Goal: Task Accomplishment & Management: Manage account settings

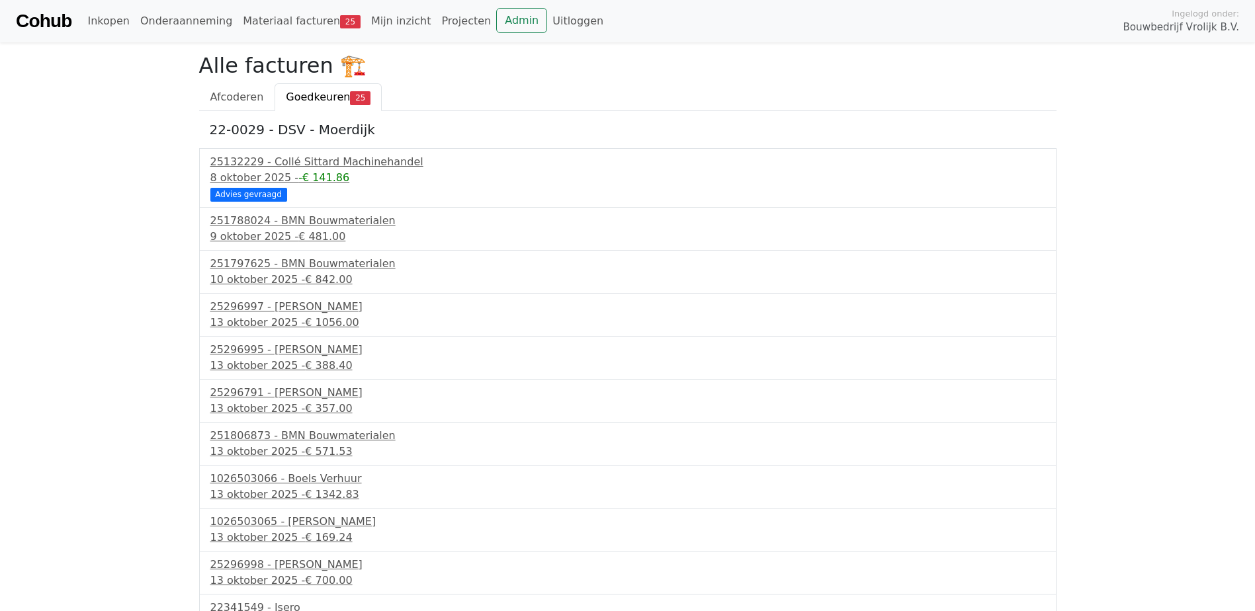
click at [126, 295] on body "Cohub Inkopen Onderaanneming Materiaal facturen 25 Mijn inzicht Projecten Admin…" at bounding box center [627, 620] width 1255 height 1240
click at [308, 227] on div "251788024 - BMN Bouwmaterialen" at bounding box center [627, 221] width 835 height 16
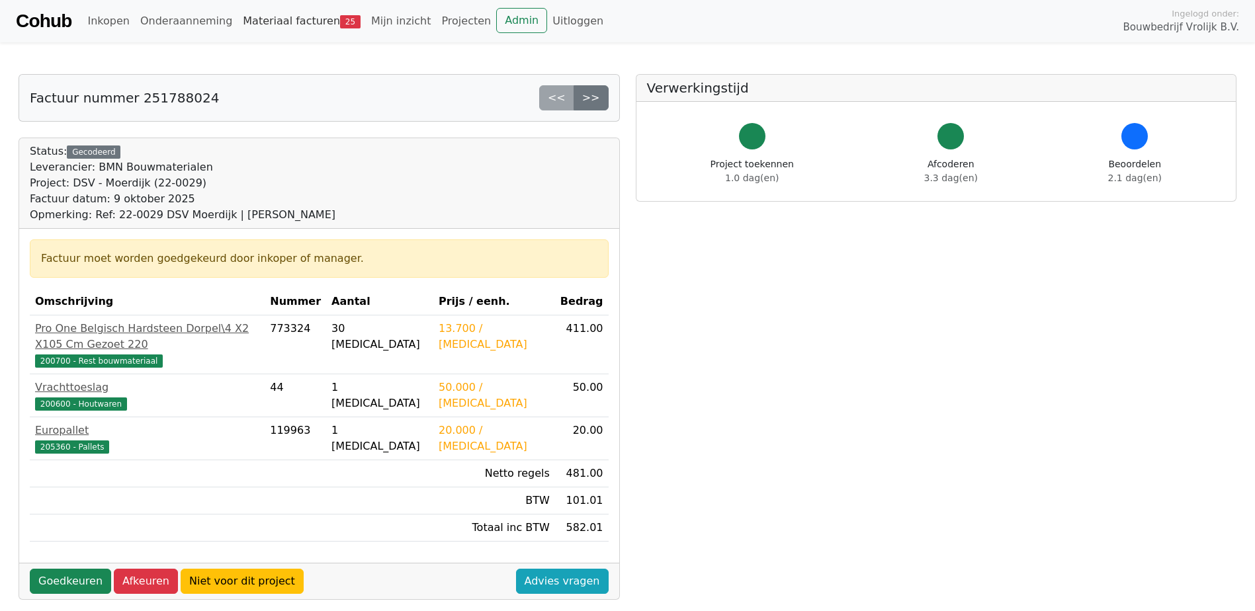
click at [277, 22] on link "Materiaal facturen 25" at bounding box center [301, 21] width 128 height 26
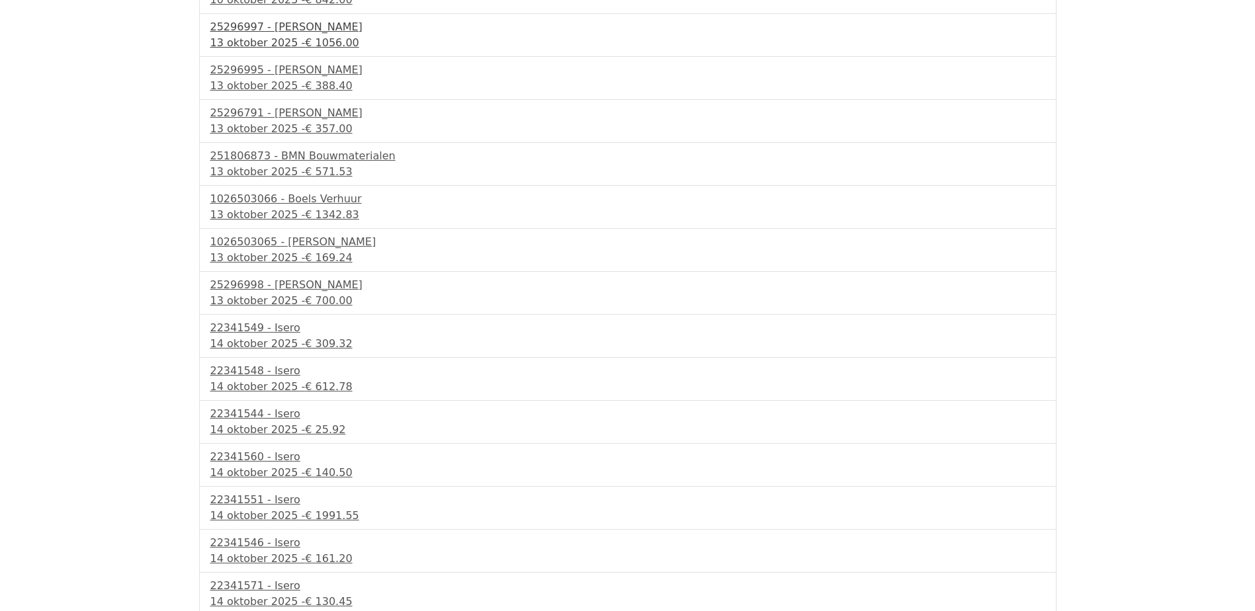
scroll to position [331, 0]
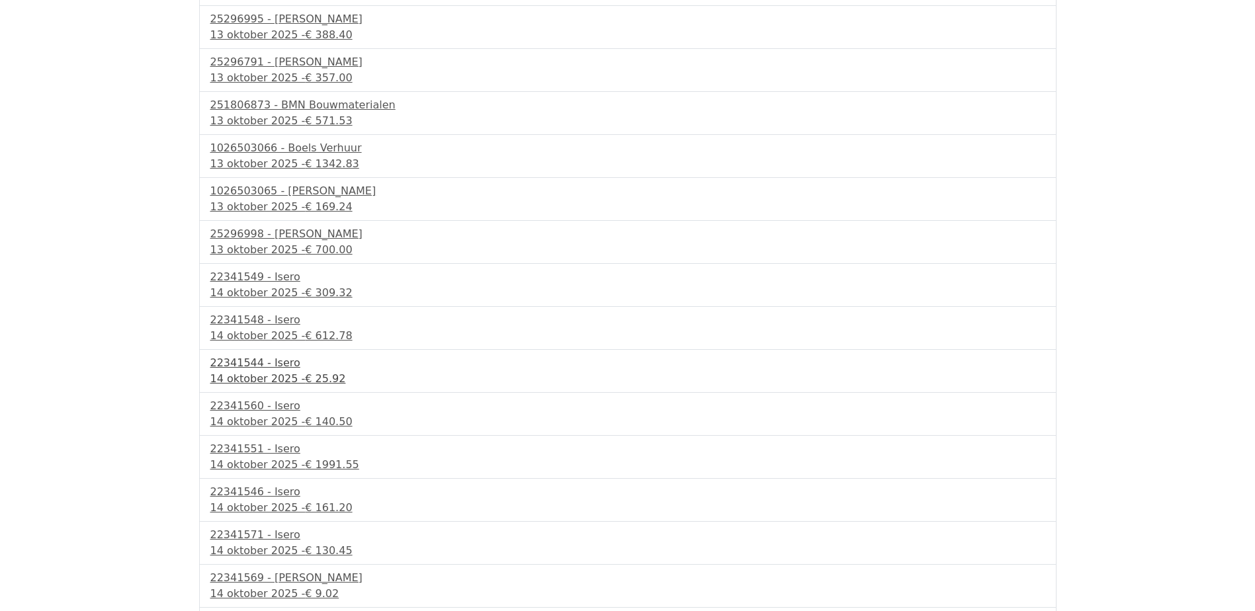
click at [286, 363] on div "22341544 - Isero" at bounding box center [627, 363] width 835 height 16
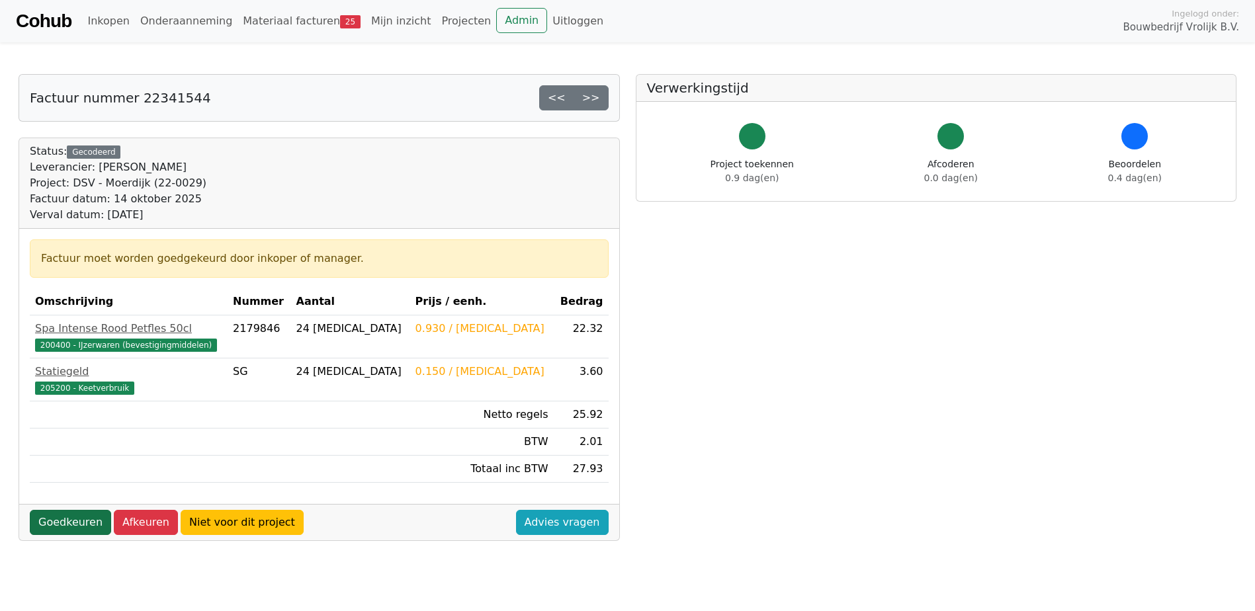
click at [50, 529] on link "Goedkeuren" at bounding box center [70, 522] width 81 height 25
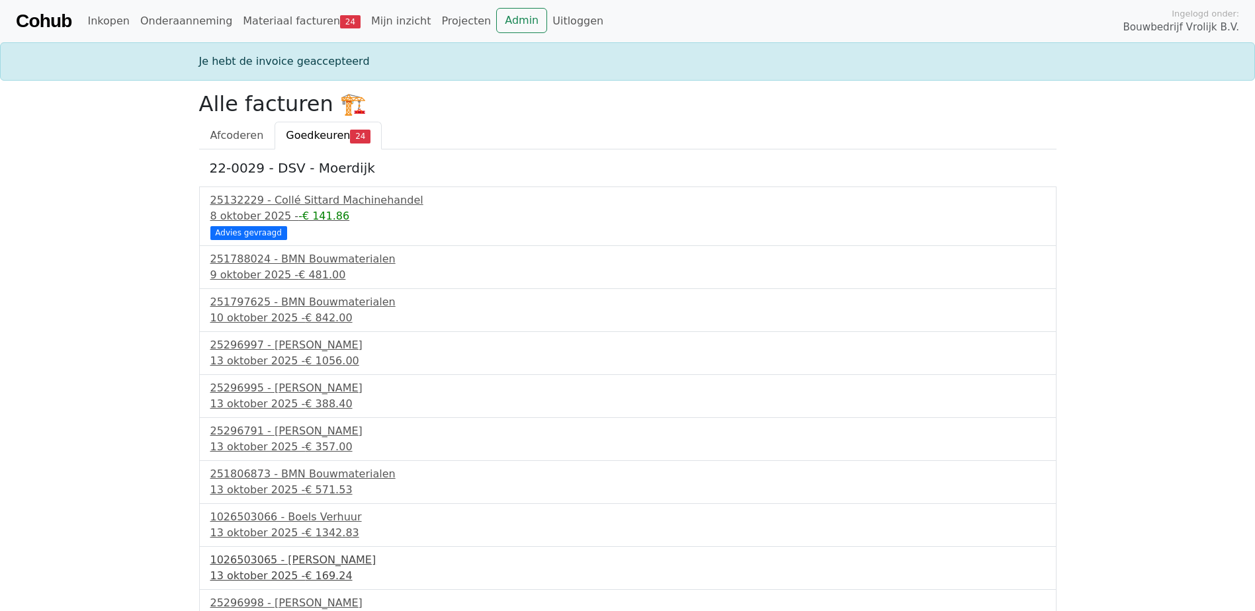
click at [331, 576] on span "€ 169.24" at bounding box center [328, 576] width 47 height 13
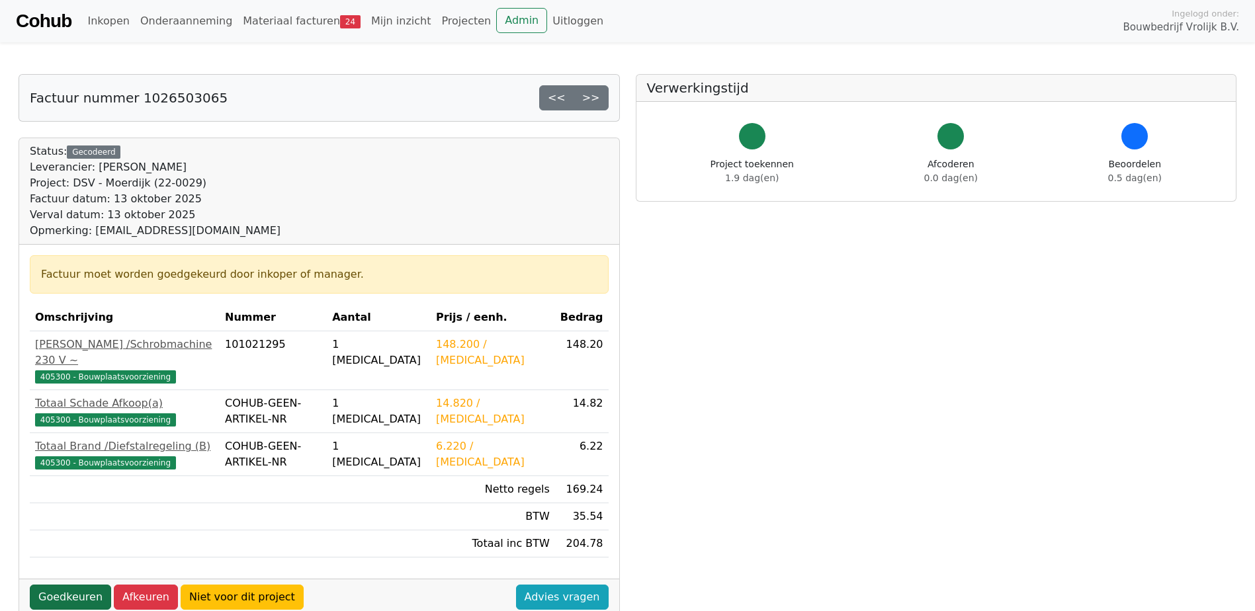
click at [69, 585] on link "Goedkeuren" at bounding box center [70, 597] width 81 height 25
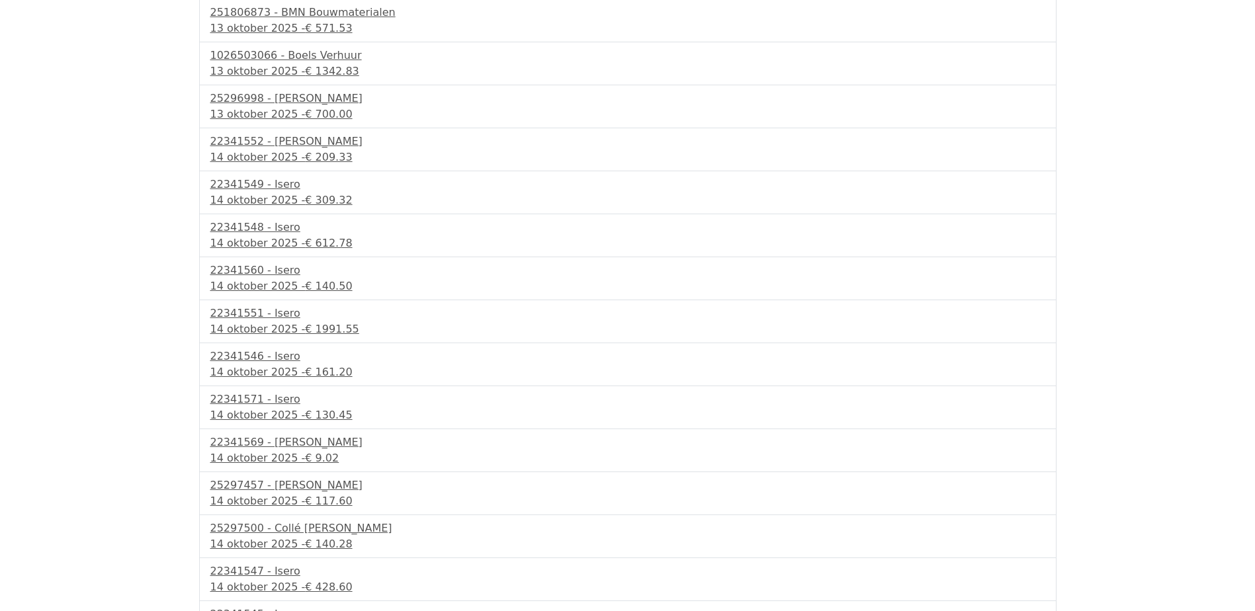
scroll to position [463, 0]
click at [269, 441] on div "22341569 - Isero" at bounding box center [627, 441] width 835 height 16
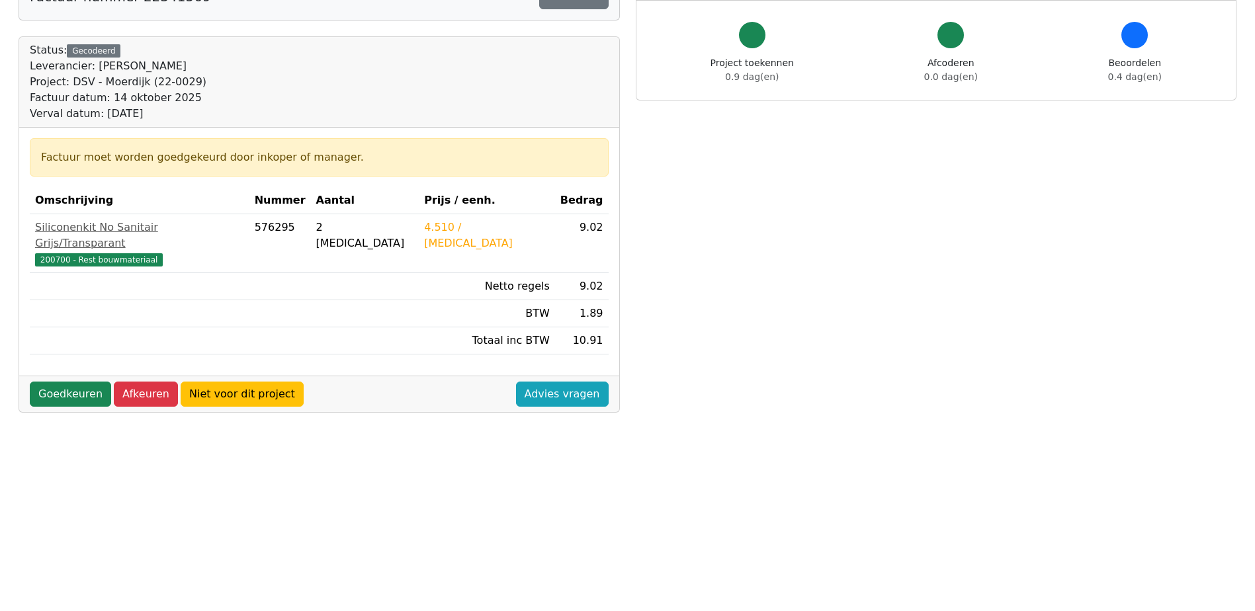
scroll to position [132, 0]
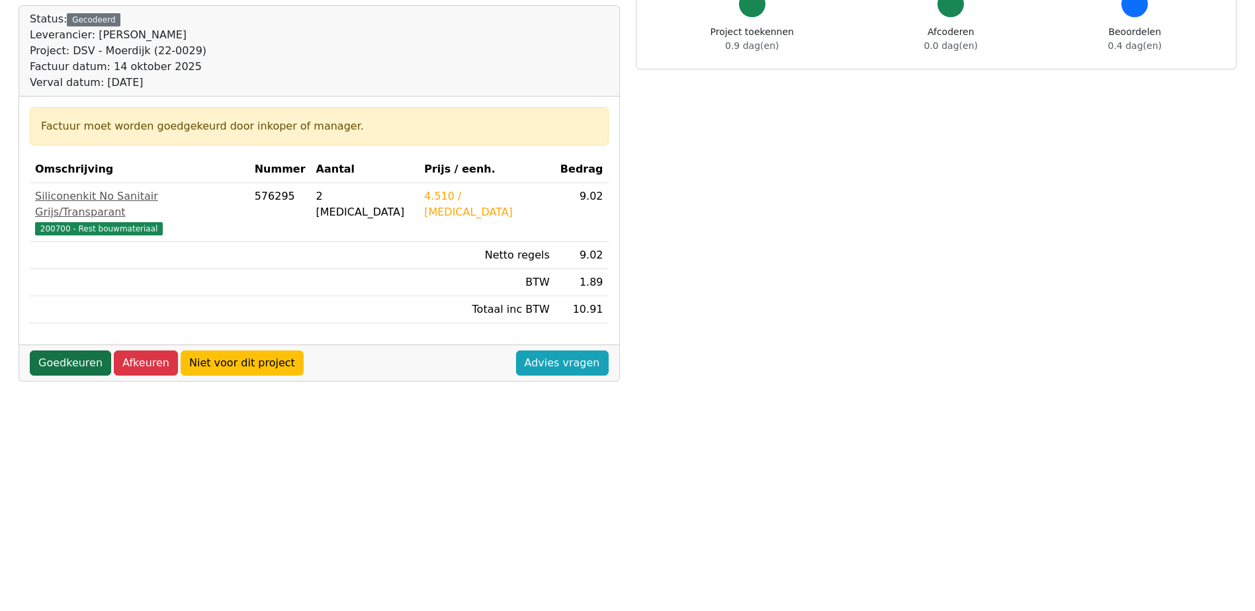
click at [71, 351] on link "Goedkeuren" at bounding box center [70, 363] width 81 height 25
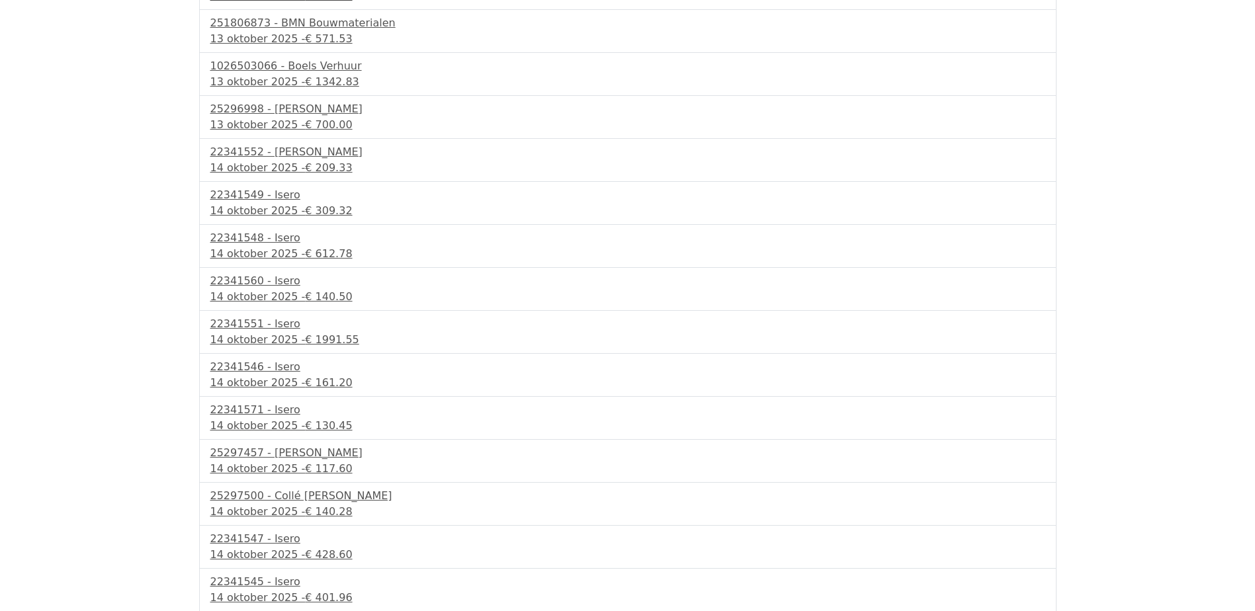
scroll to position [463, 0]
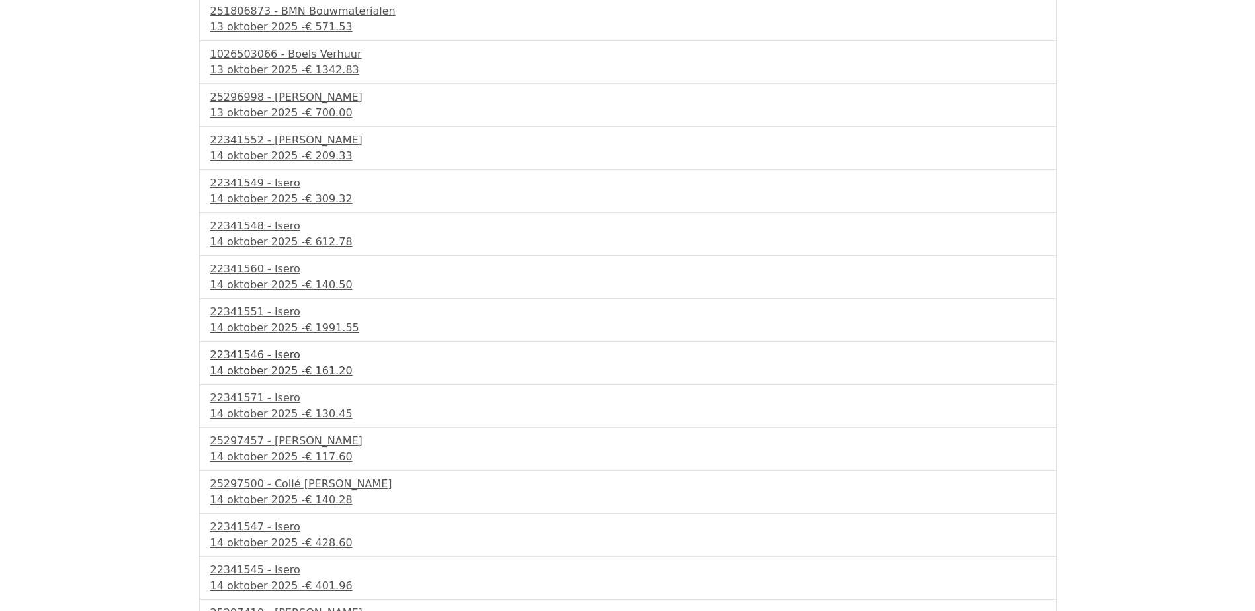
click at [261, 368] on div "14 oktober 2025 - € 161.20" at bounding box center [627, 371] width 835 height 16
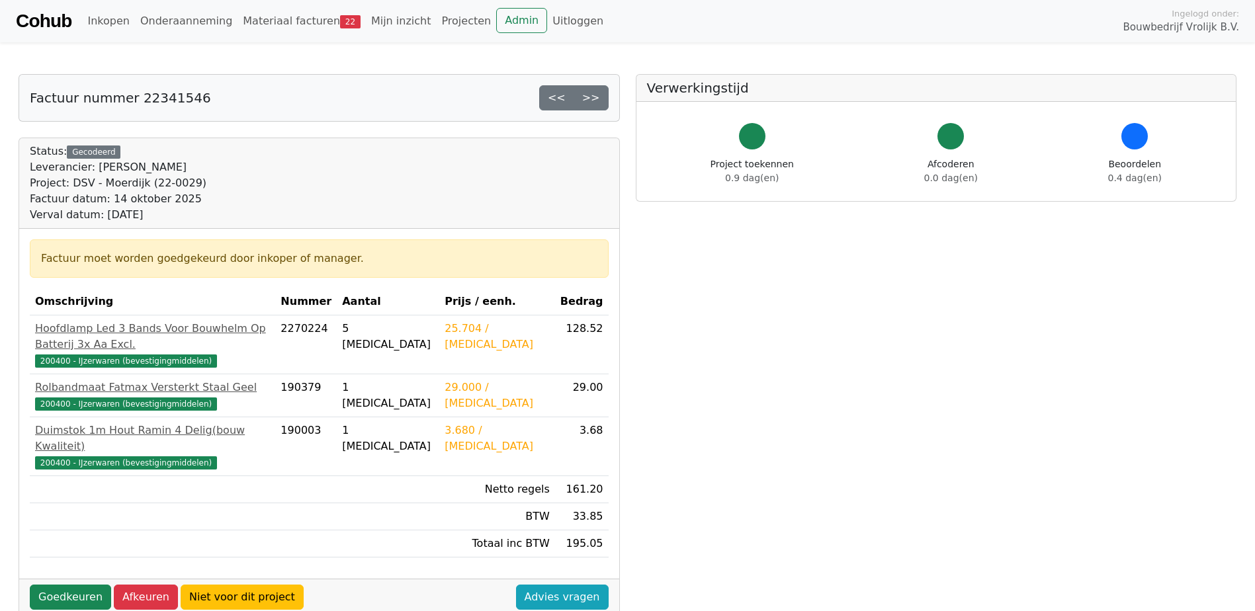
scroll to position [66, 0]
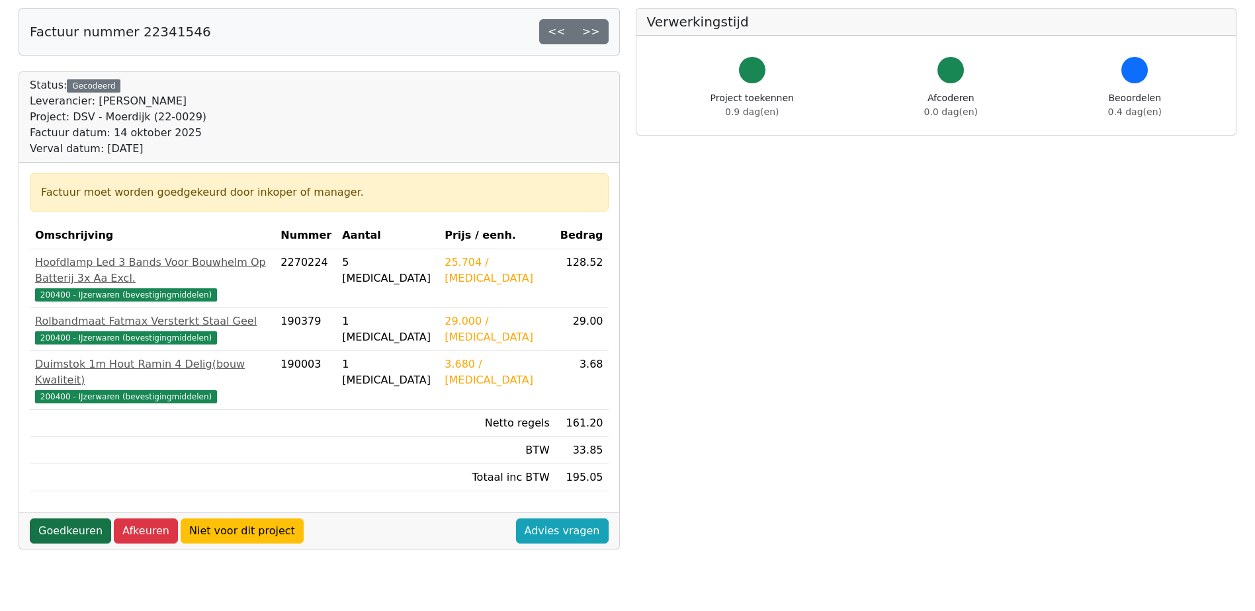
click at [77, 519] on link "Goedkeuren" at bounding box center [70, 531] width 81 height 25
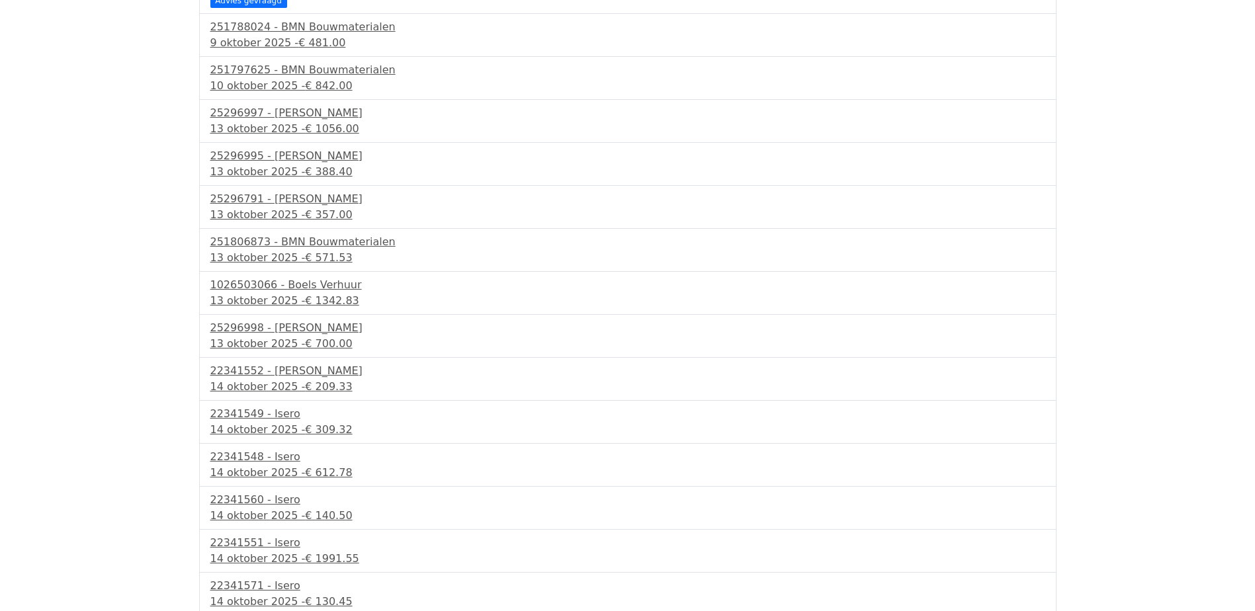
scroll to position [331, 0]
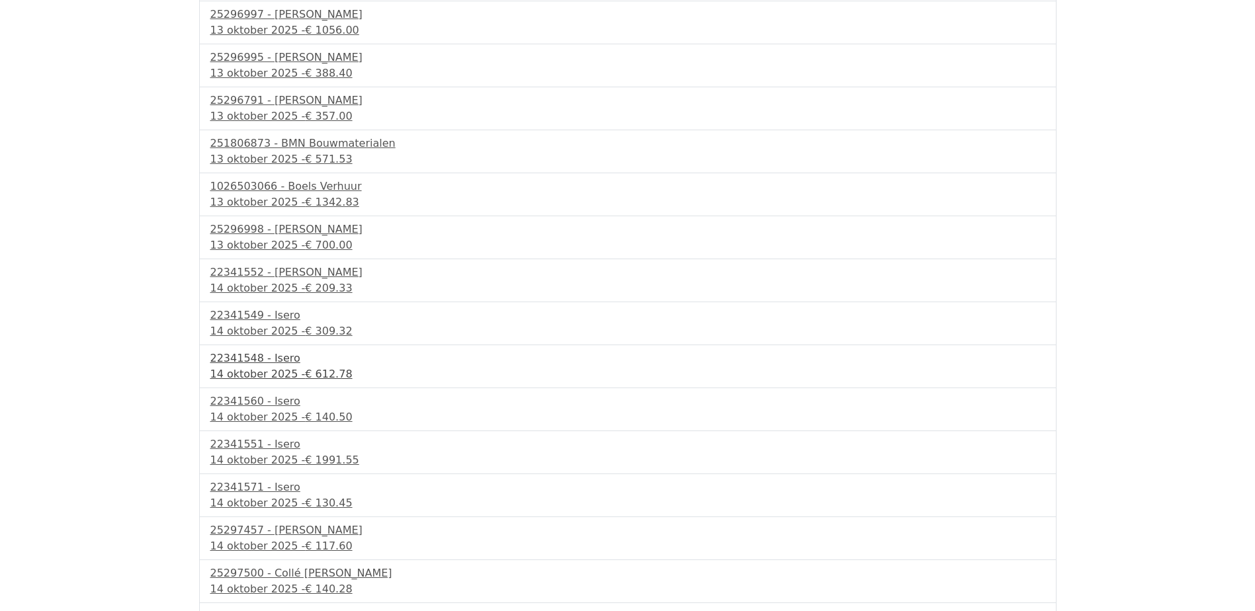
click at [318, 376] on span "€ 612.78" at bounding box center [328, 374] width 47 height 13
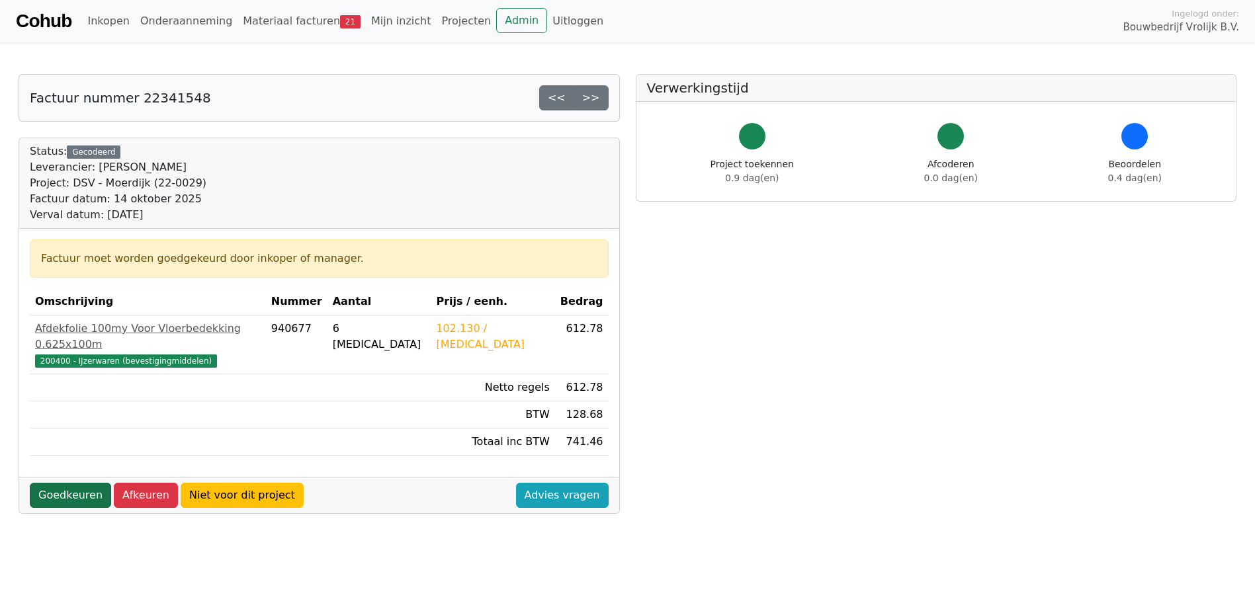
click at [82, 483] on link "Goedkeuren" at bounding box center [70, 495] width 81 height 25
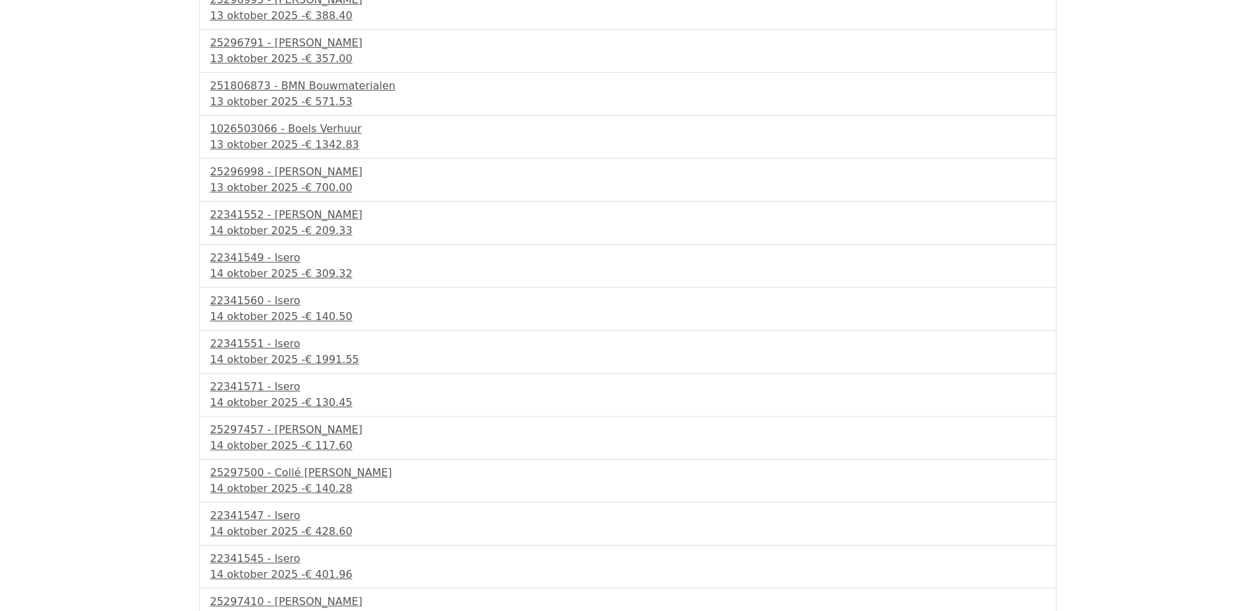
scroll to position [397, 0]
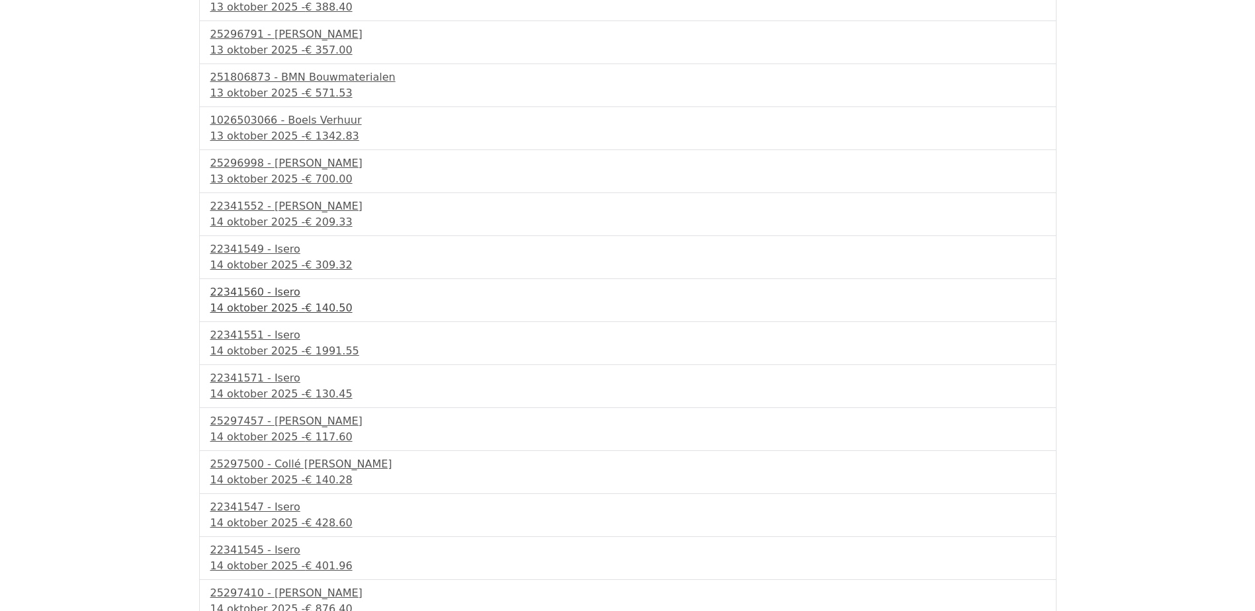
click at [283, 307] on div "14 oktober 2025 - € 140.50" at bounding box center [627, 308] width 835 height 16
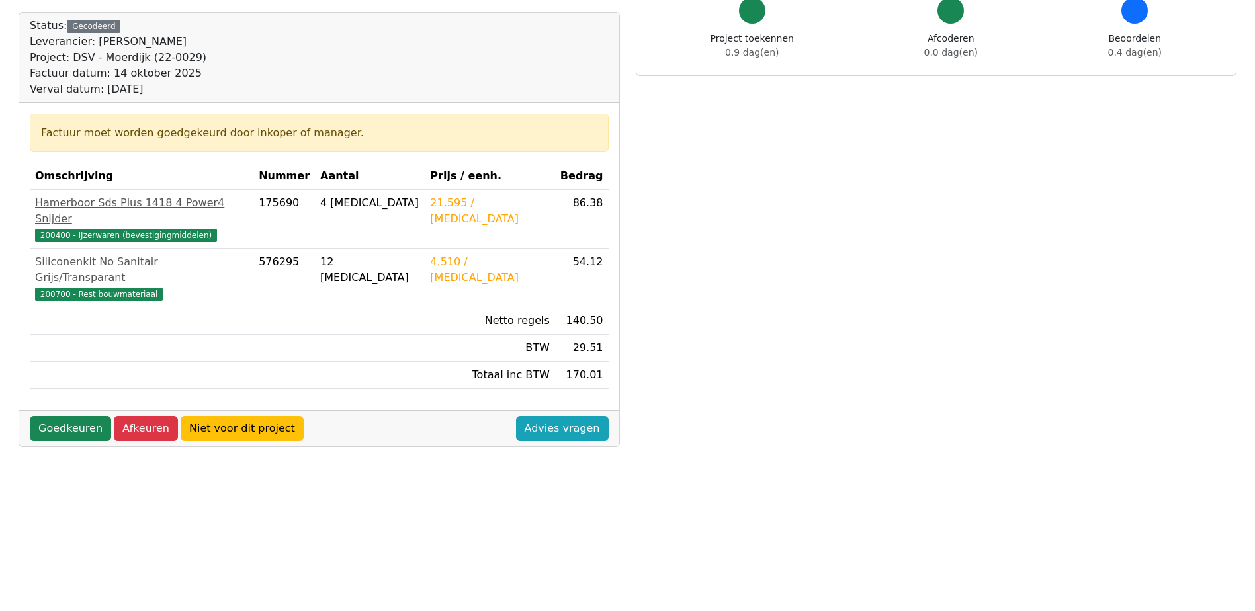
scroll to position [132, 0]
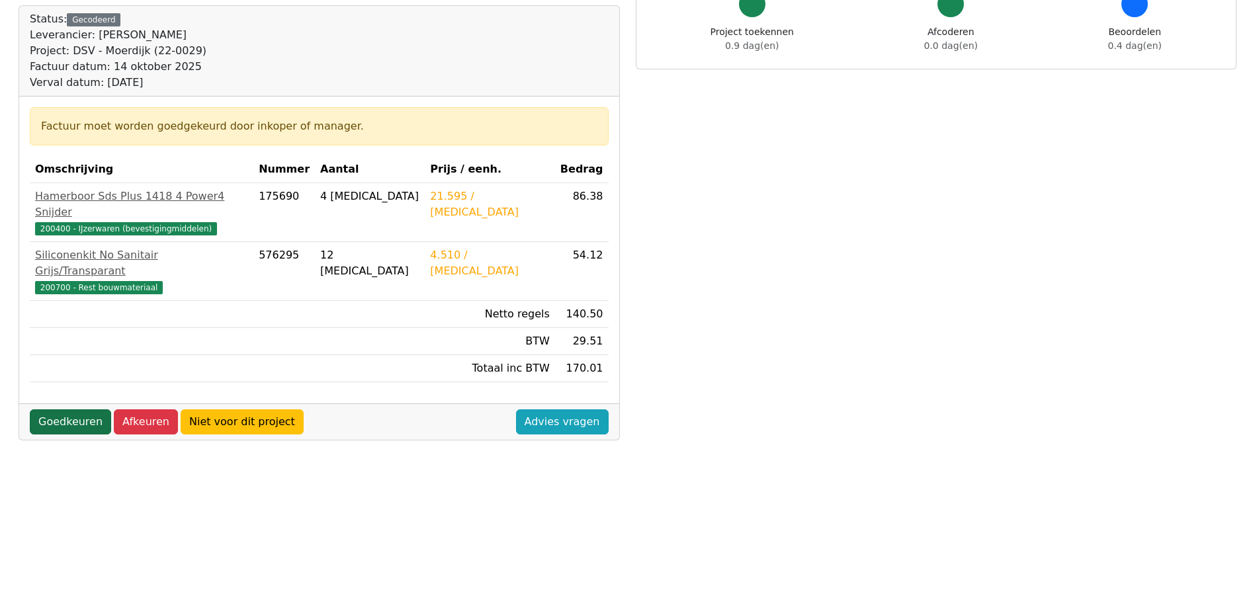
click at [93, 409] on link "Goedkeuren" at bounding box center [70, 421] width 81 height 25
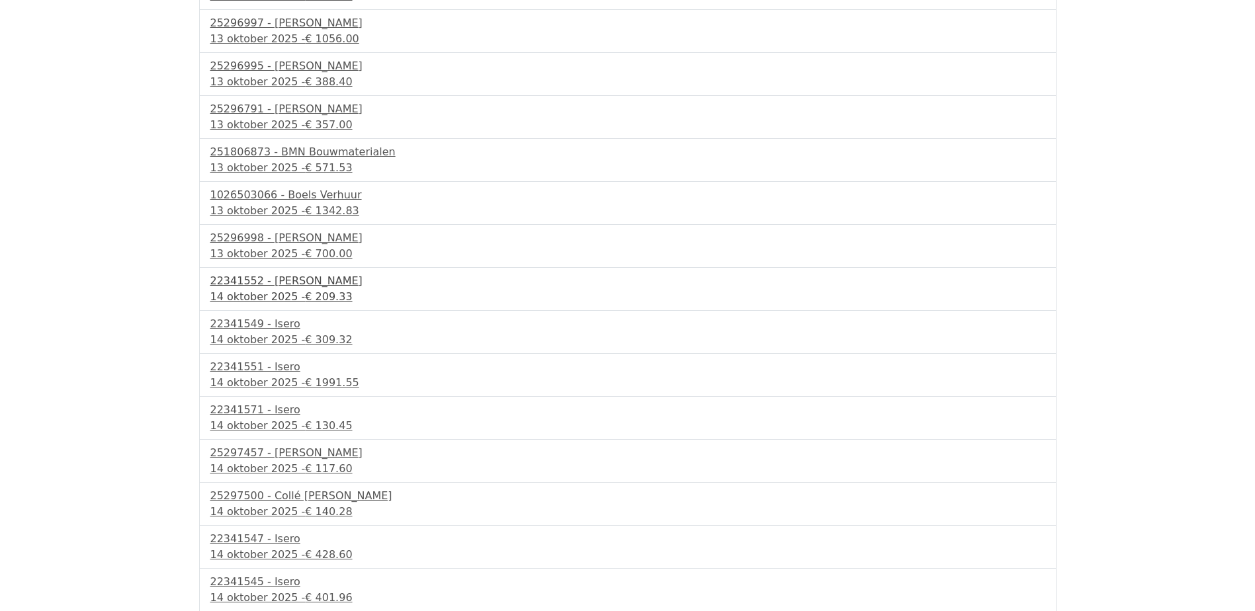
scroll to position [331, 0]
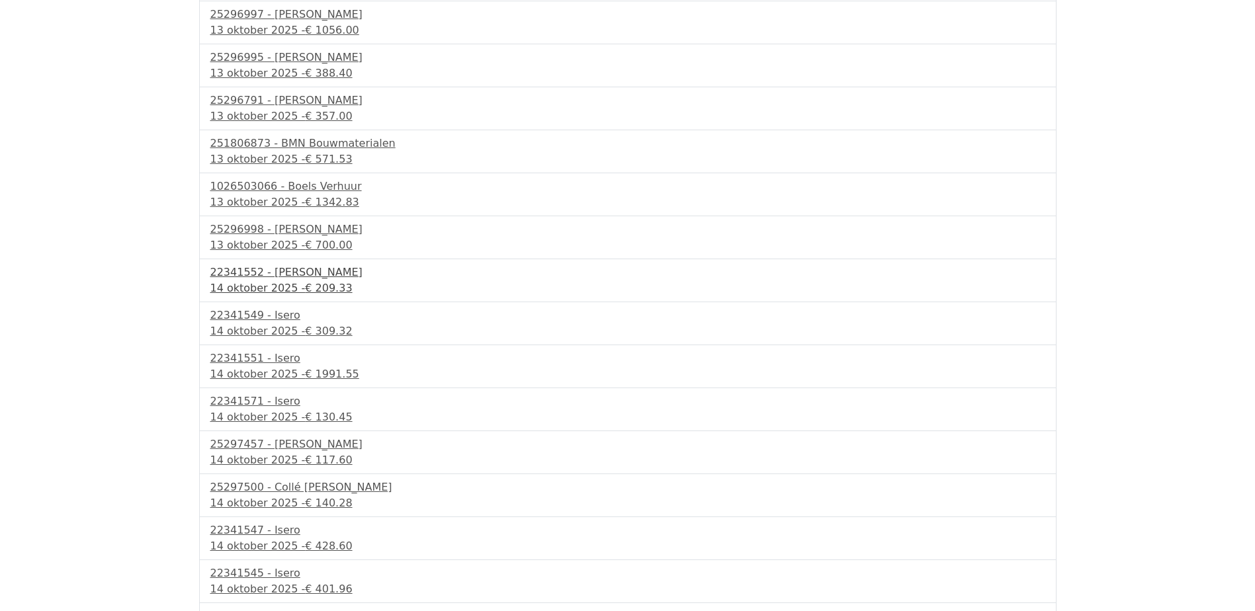
click at [288, 285] on div "14 oktober 2025 - € 209.33" at bounding box center [627, 288] width 835 height 16
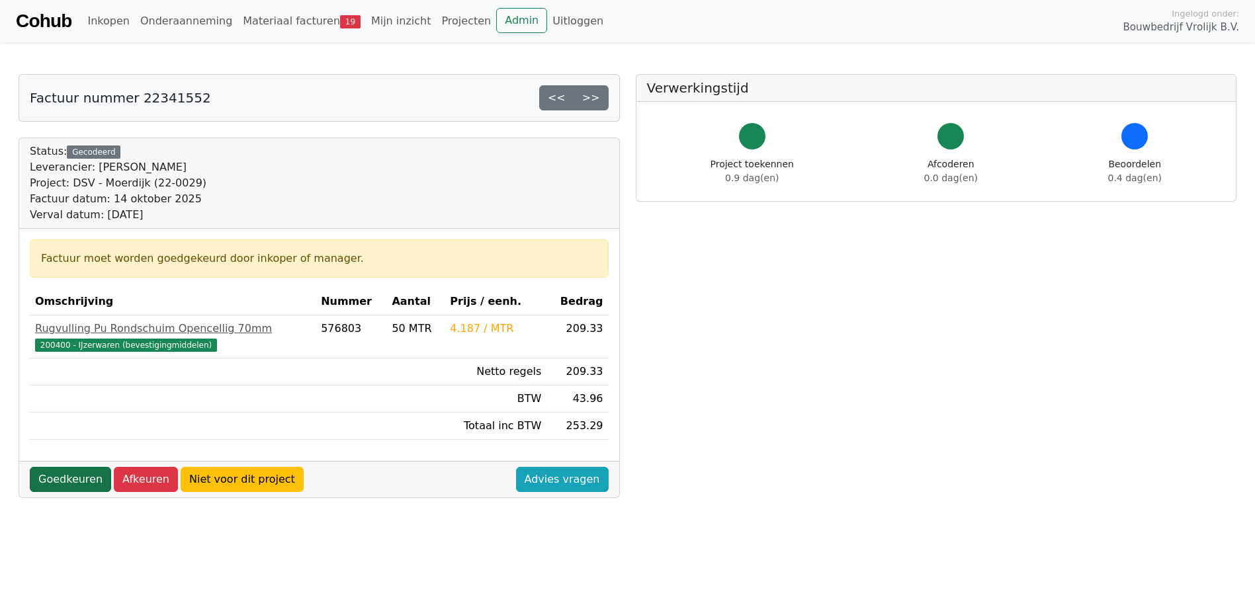
click at [58, 479] on link "Goedkeuren" at bounding box center [70, 479] width 81 height 25
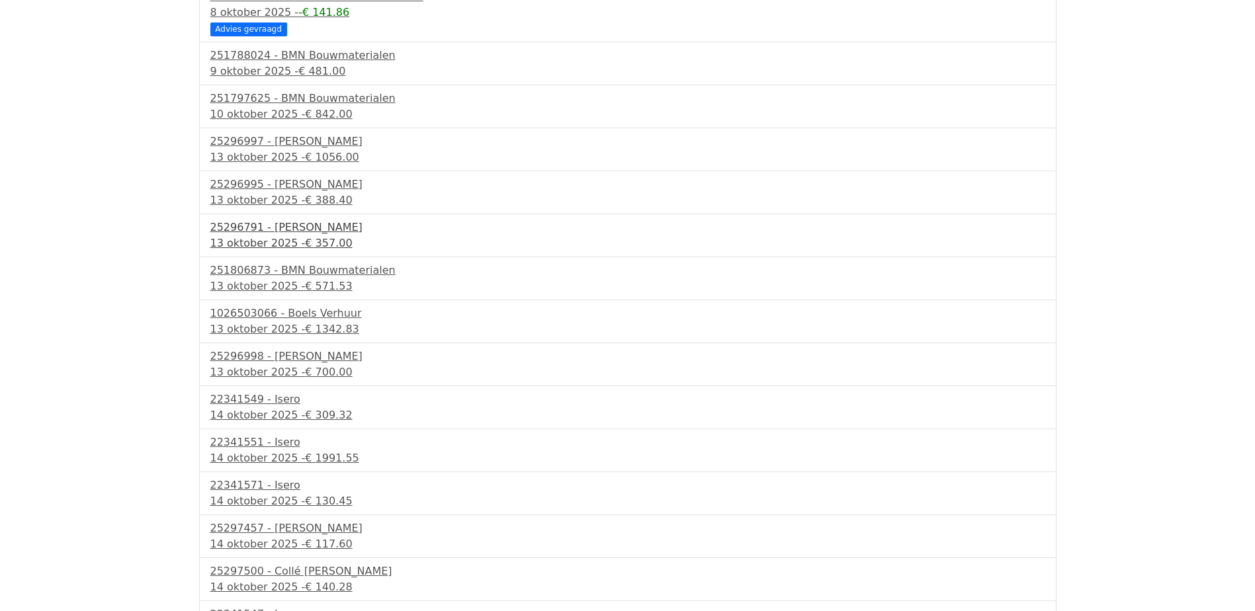
scroll to position [366, 0]
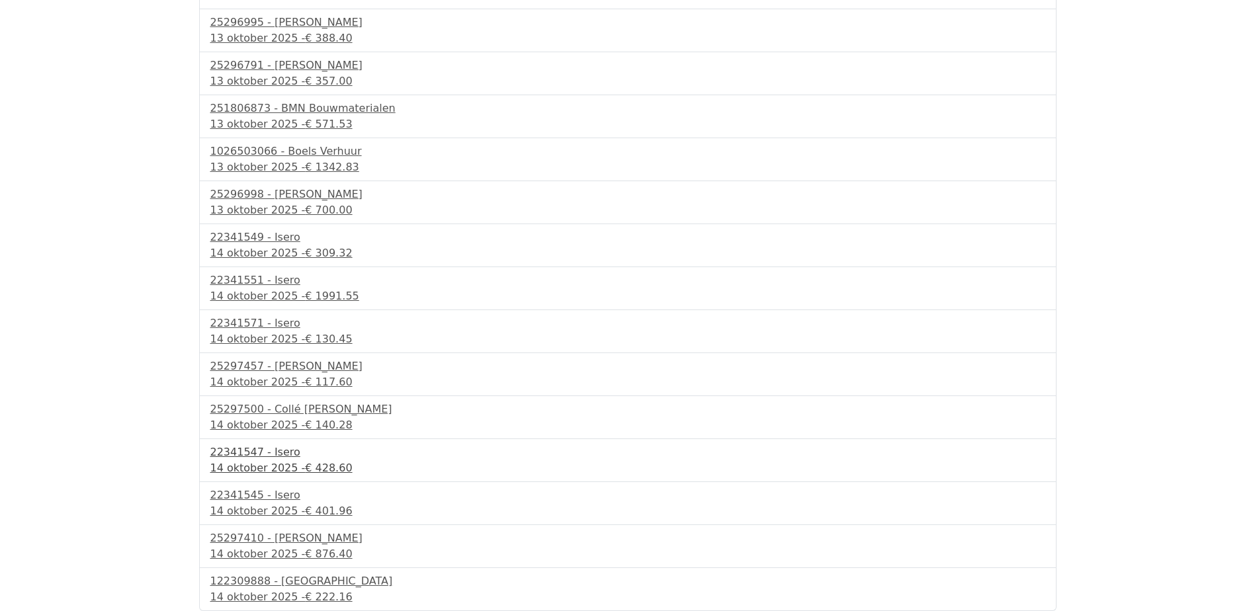
click at [282, 471] on div "14 oktober 2025 - € 428.60" at bounding box center [627, 468] width 835 height 16
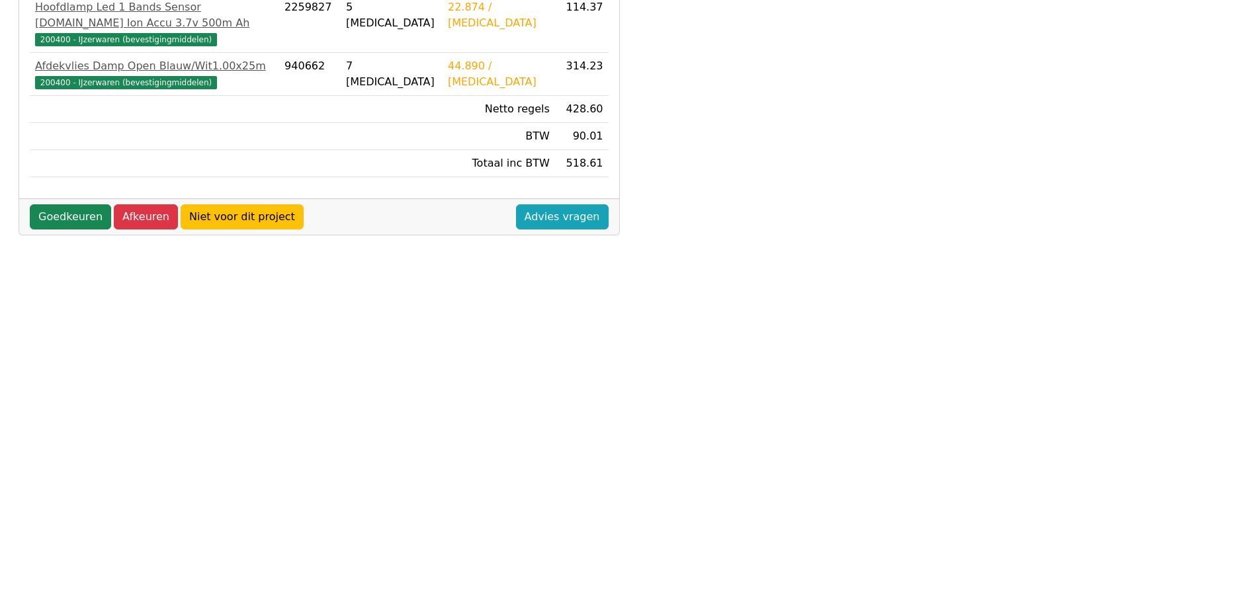
scroll to position [331, 0]
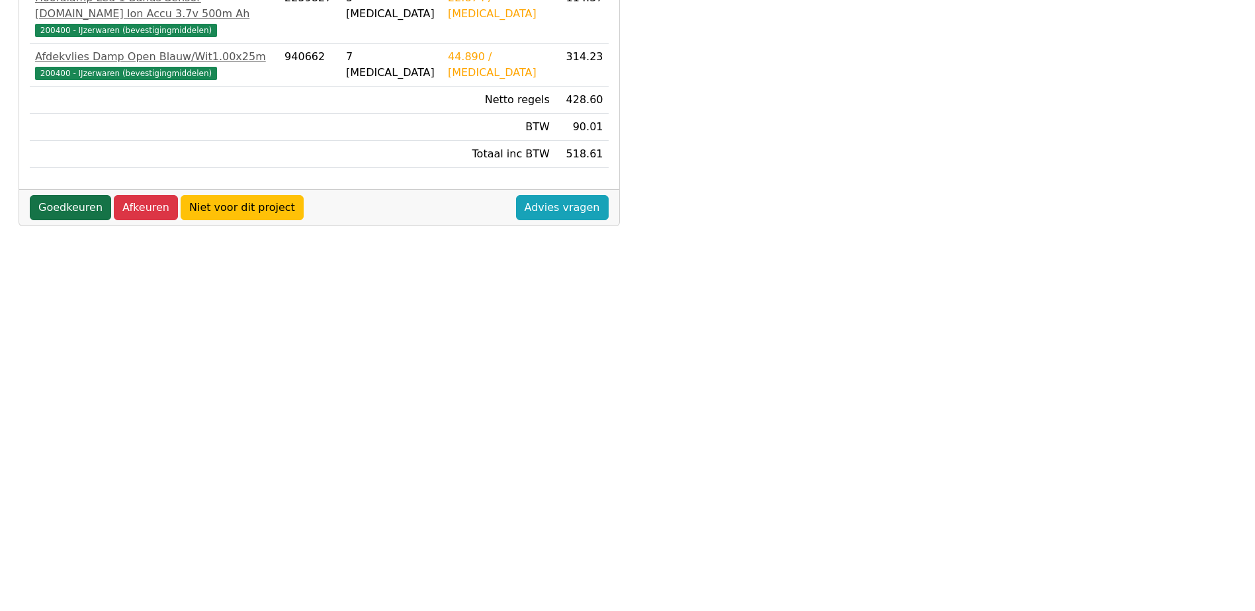
click at [60, 195] on link "Goedkeuren" at bounding box center [70, 207] width 81 height 25
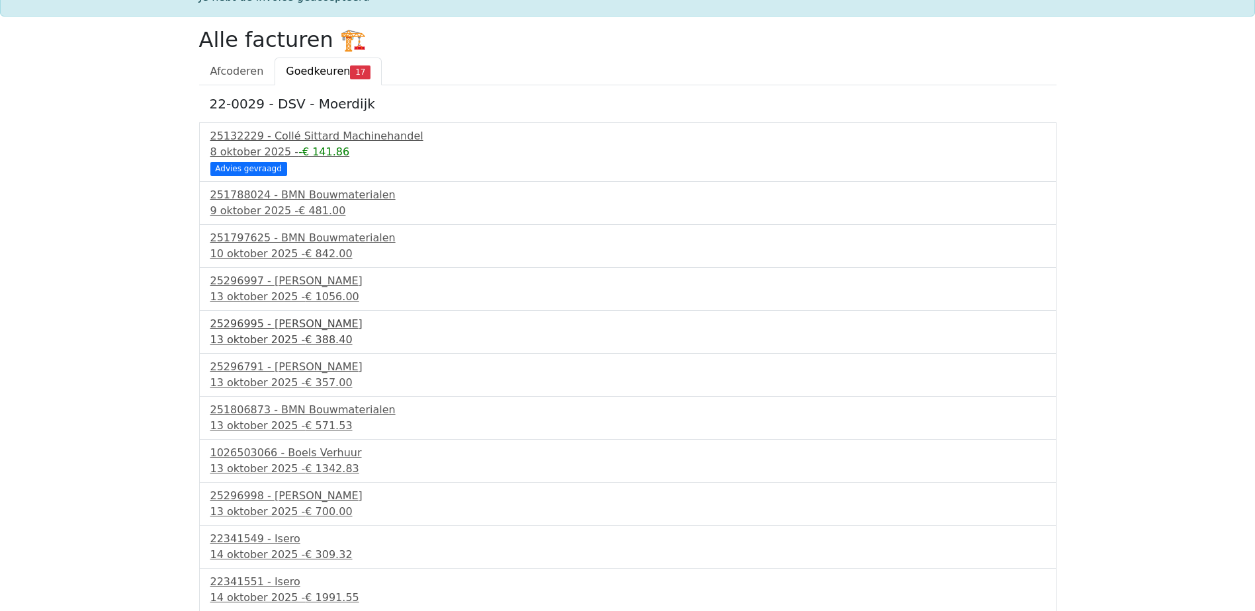
scroll to position [132, 0]
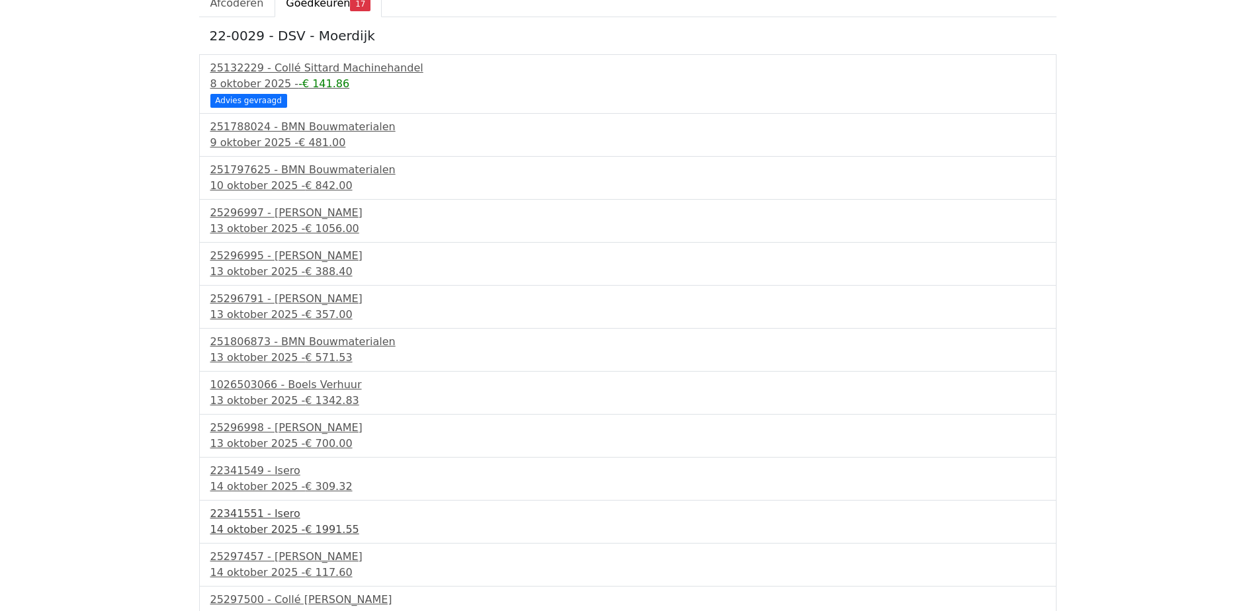
click at [330, 528] on span "€ 1991.55" at bounding box center [332, 529] width 54 height 13
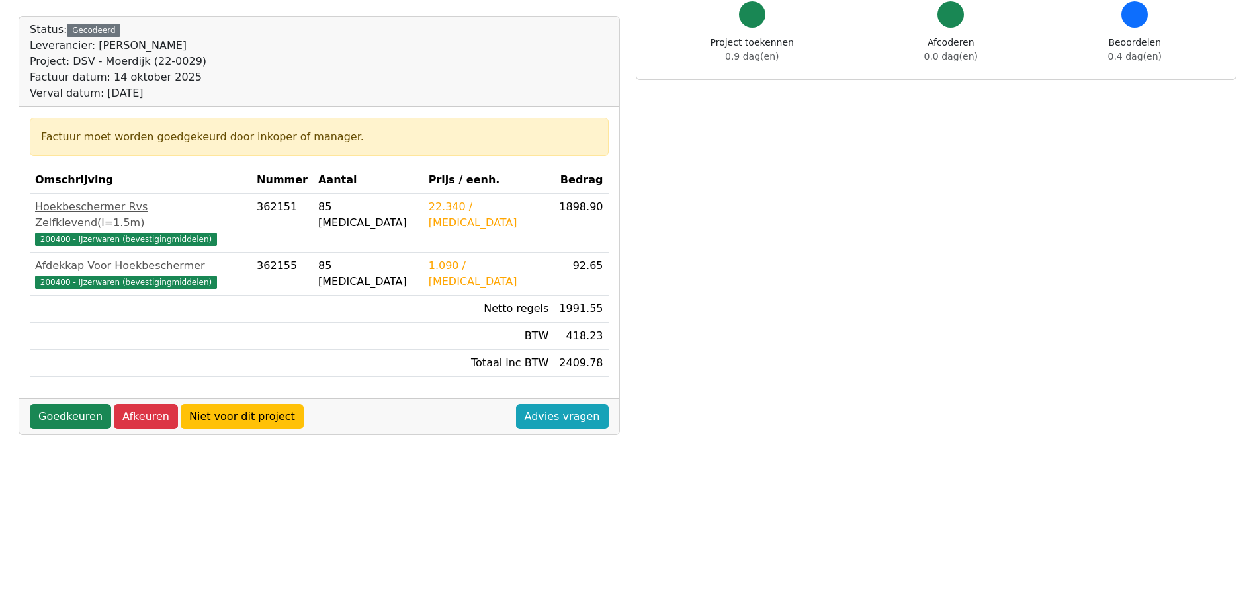
scroll to position [132, 0]
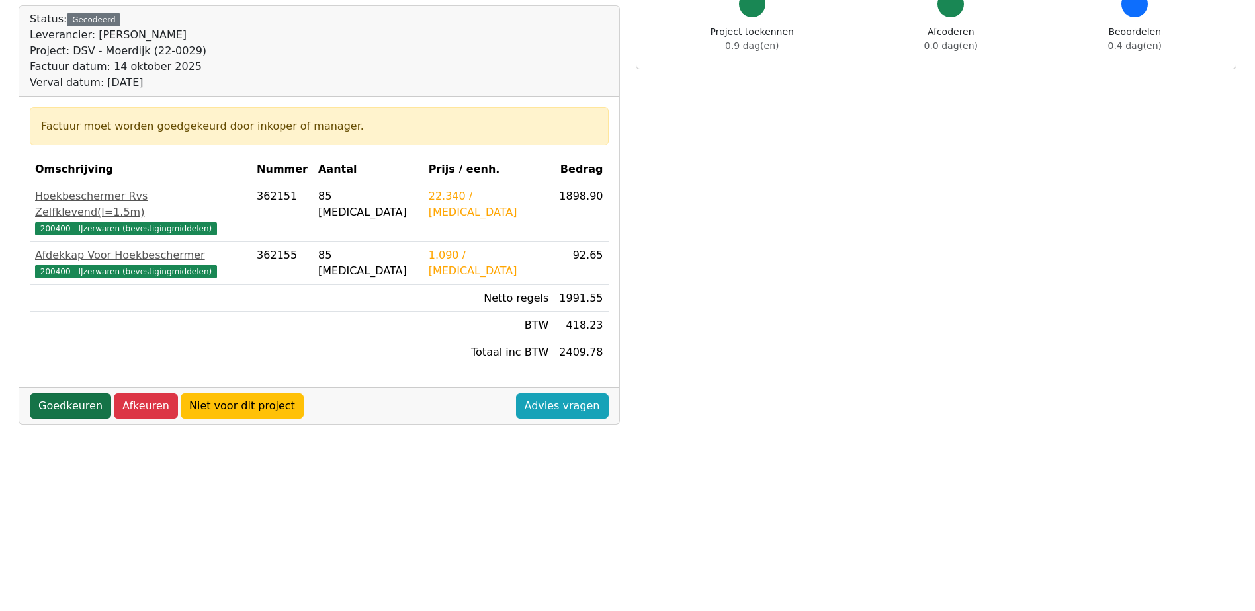
click at [81, 394] on link "Goedkeuren" at bounding box center [70, 406] width 81 height 25
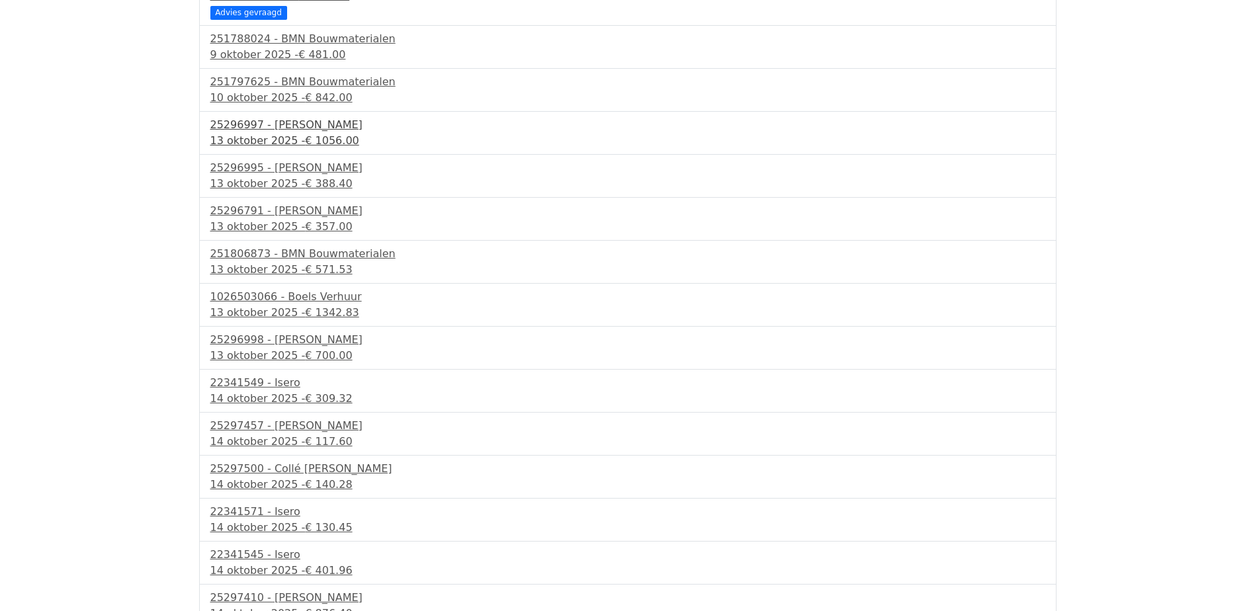
scroll to position [265, 0]
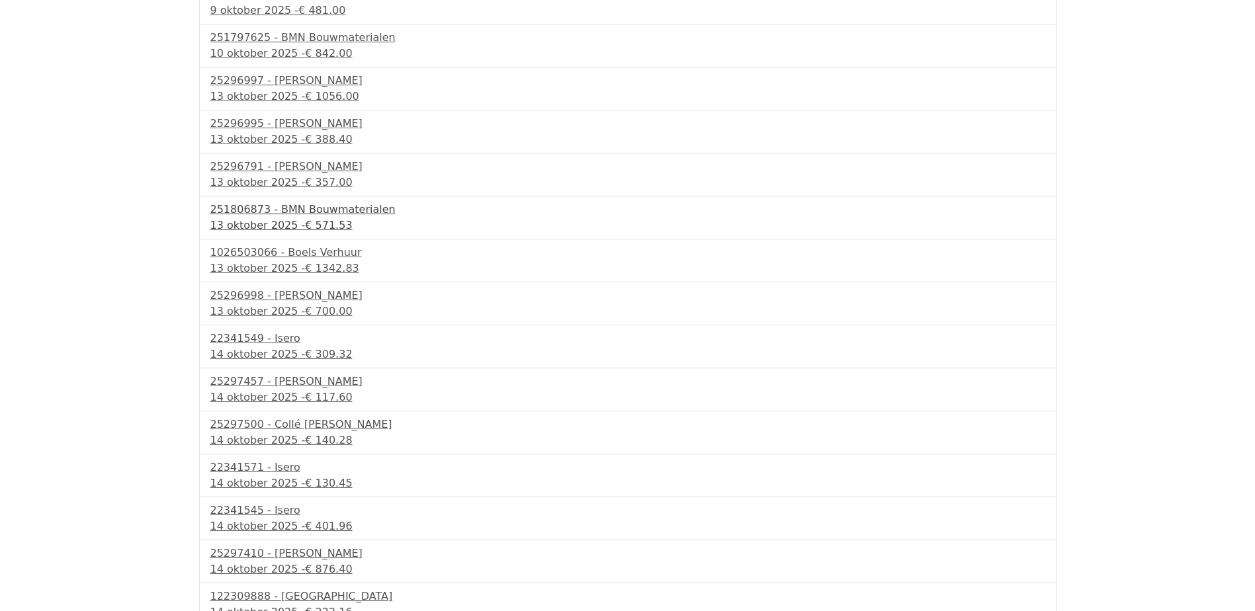
click at [331, 228] on span "€ 571.53" at bounding box center [328, 225] width 47 height 13
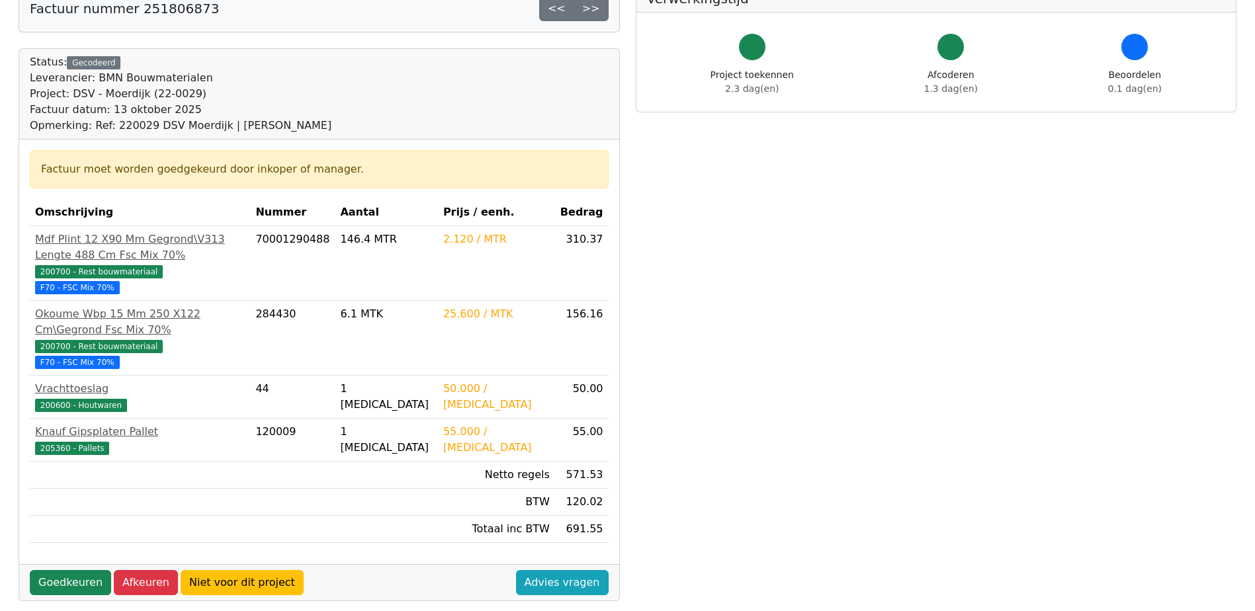
scroll to position [66, 0]
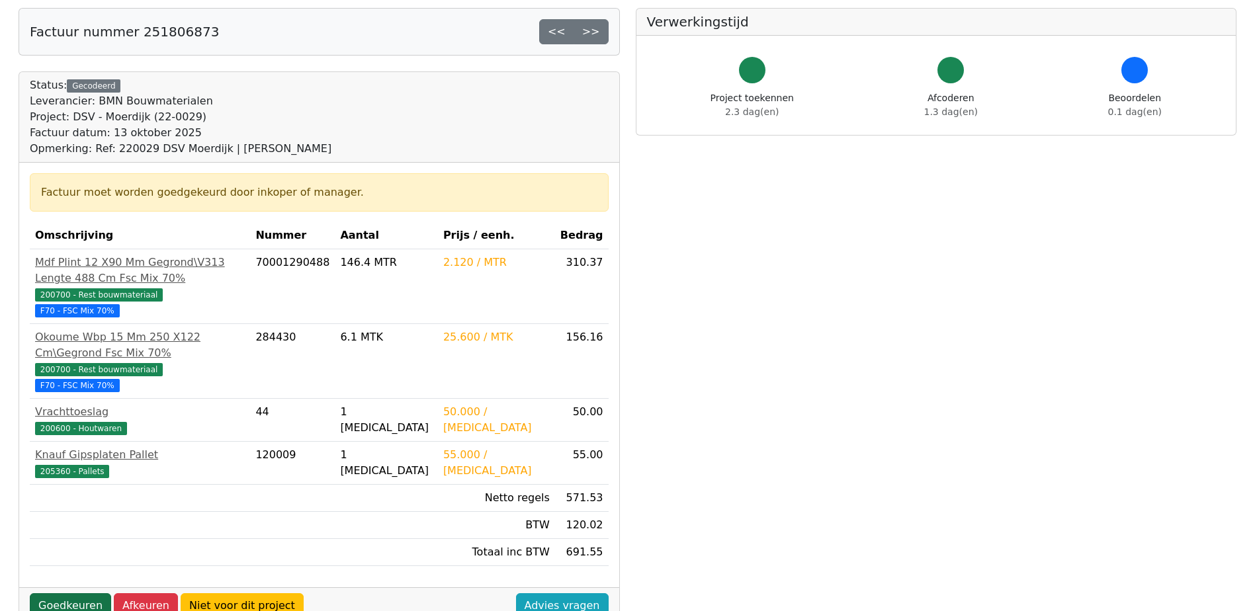
click at [79, 593] on link "Goedkeuren" at bounding box center [70, 605] width 81 height 25
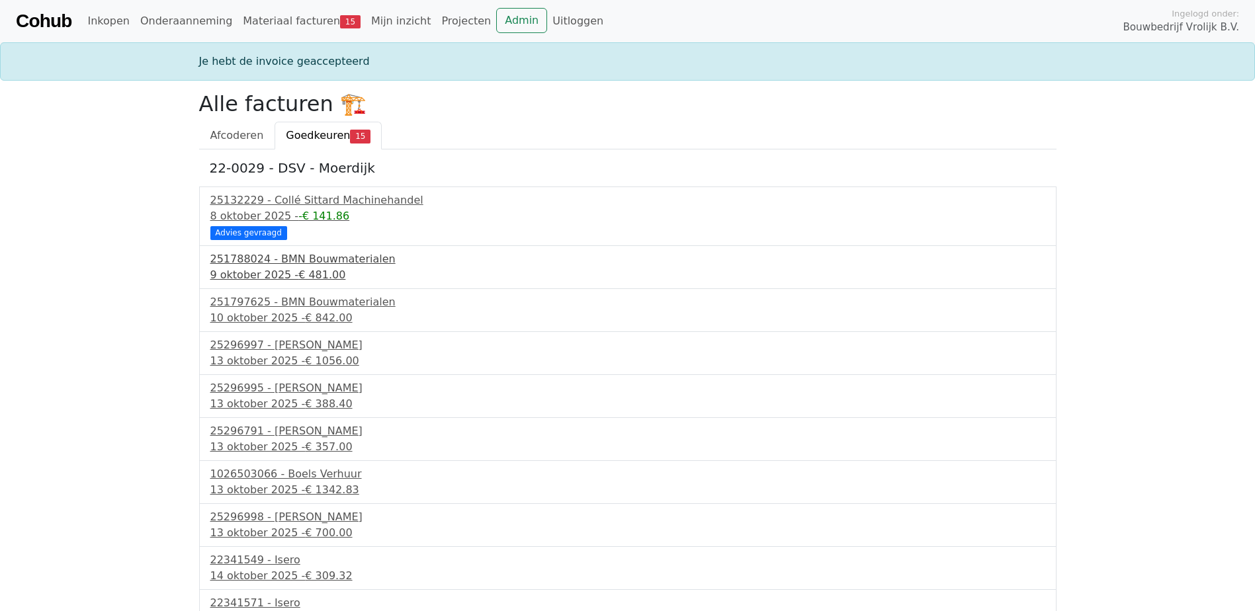
click at [314, 277] on span "€ 481.00" at bounding box center [321, 275] width 47 height 13
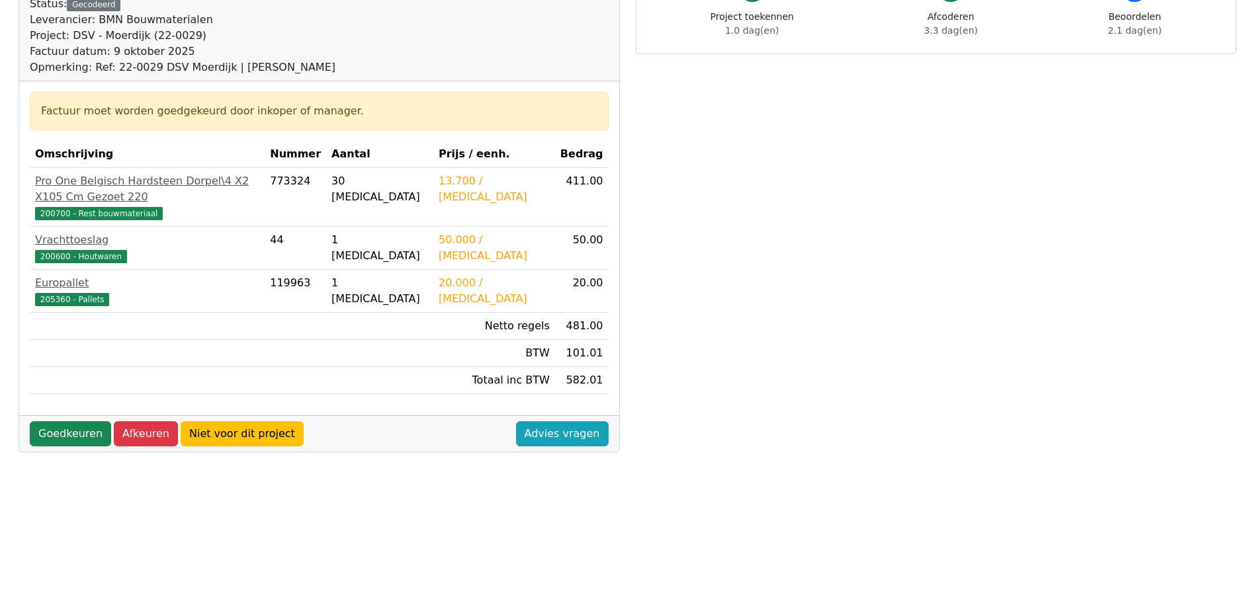
scroll to position [198, 0]
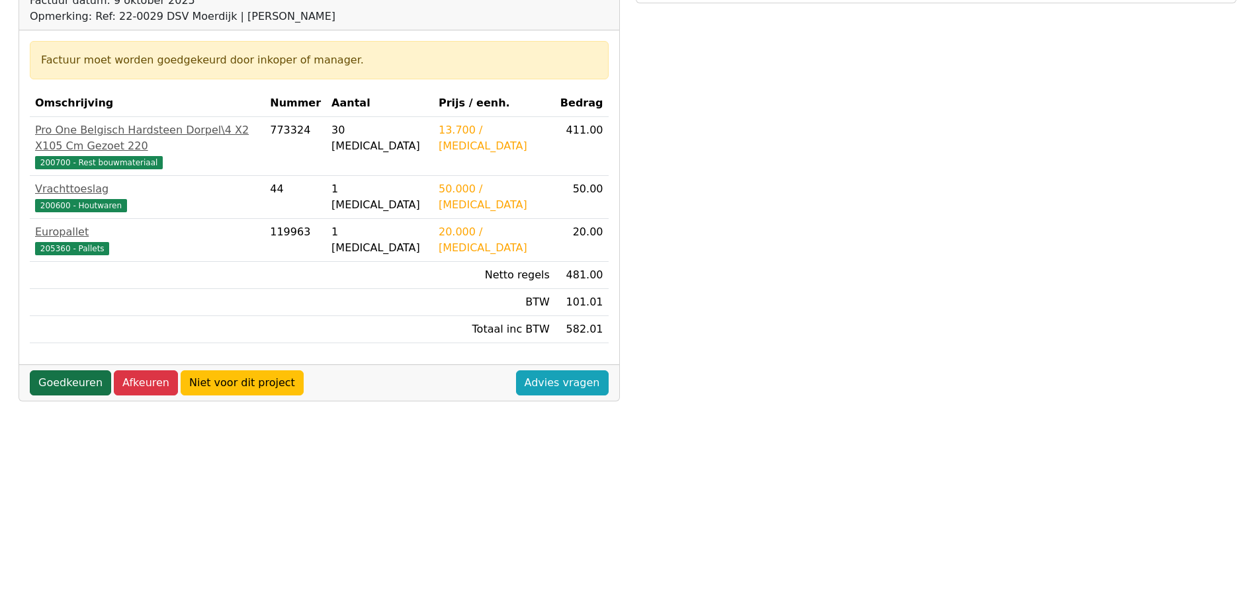
click at [81, 370] on link "Goedkeuren" at bounding box center [70, 382] width 81 height 25
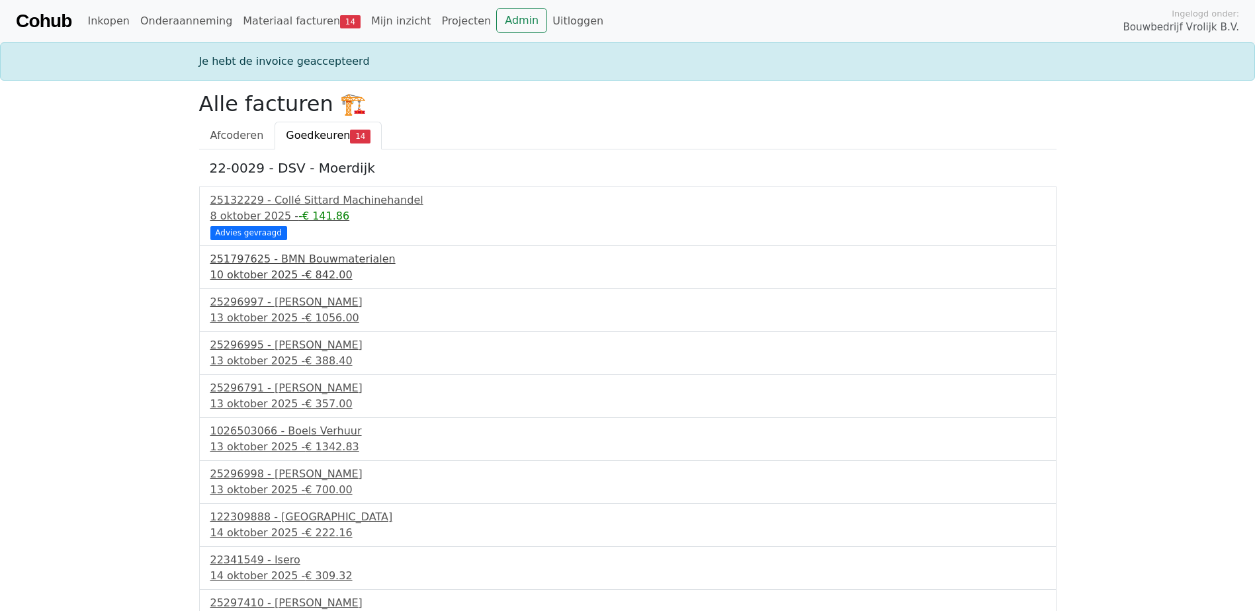
click at [329, 265] on div "251797625 - BMN Bouwmaterialen" at bounding box center [627, 259] width 835 height 16
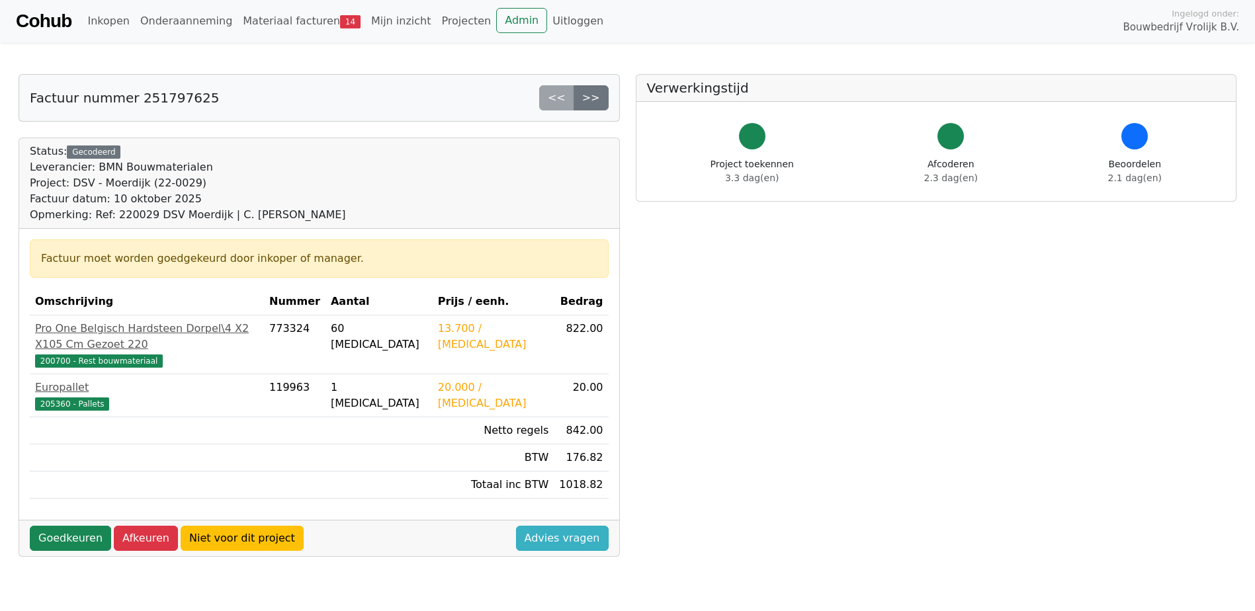
click at [562, 526] on link "Advies vragen" at bounding box center [562, 538] width 93 height 25
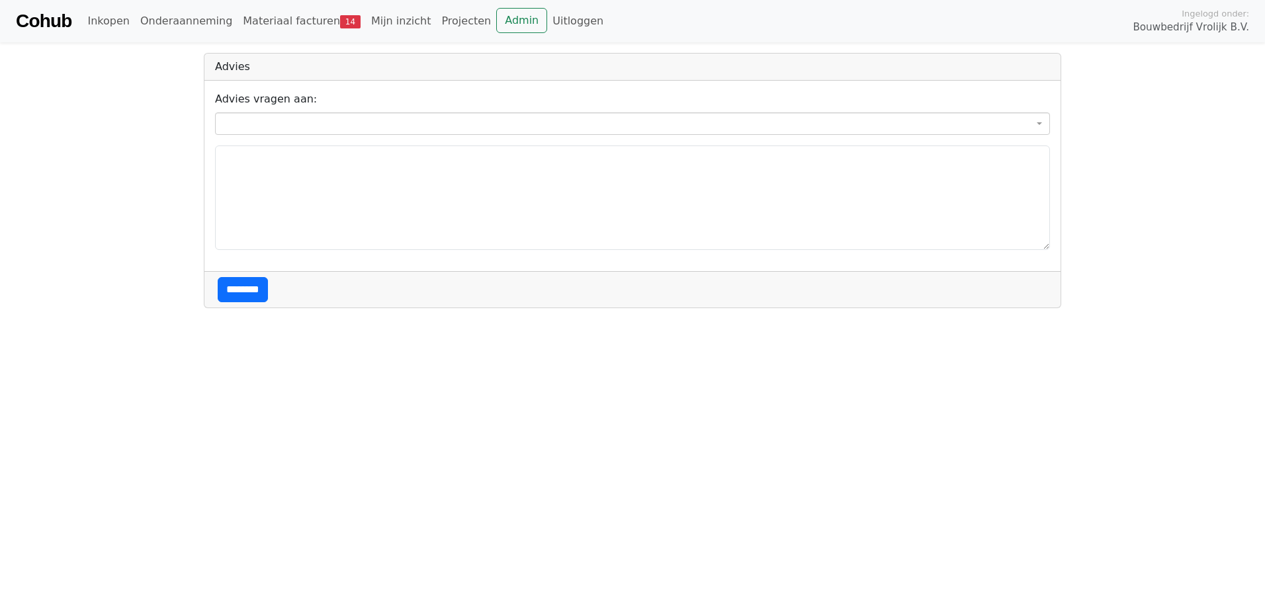
click at [268, 103] on label "Advies vragen aan:" at bounding box center [266, 99] width 102 height 16
click at [216, 112] on select "**********" at bounding box center [215, 112] width 1 height 1
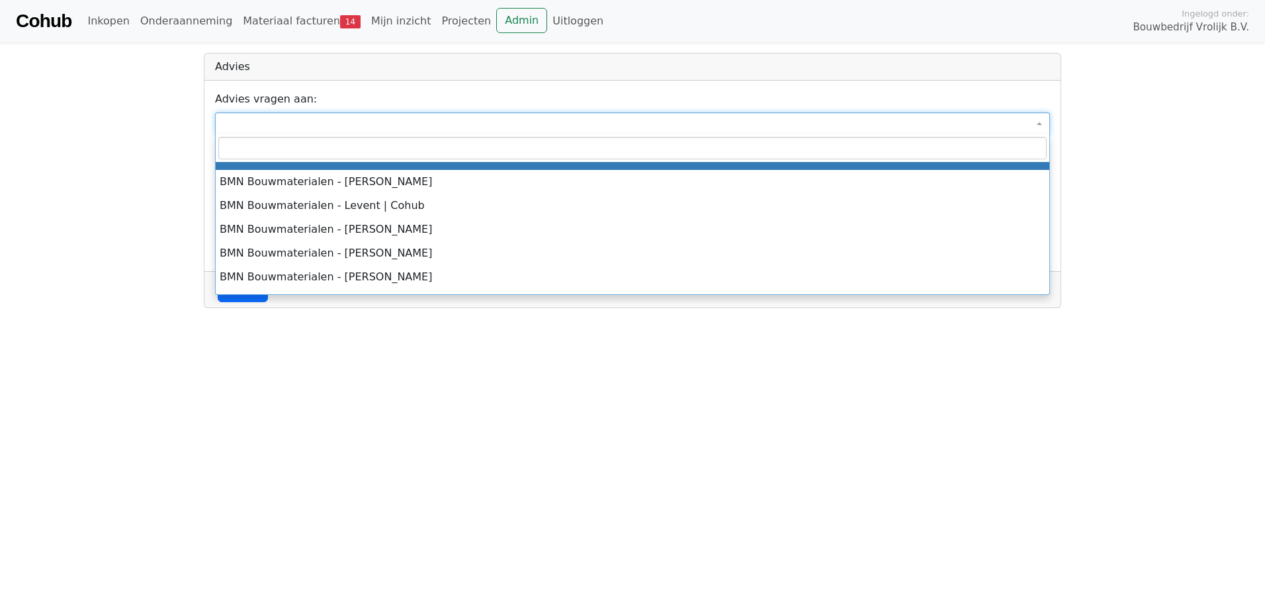
click at [264, 118] on span at bounding box center [632, 123] width 835 height 22
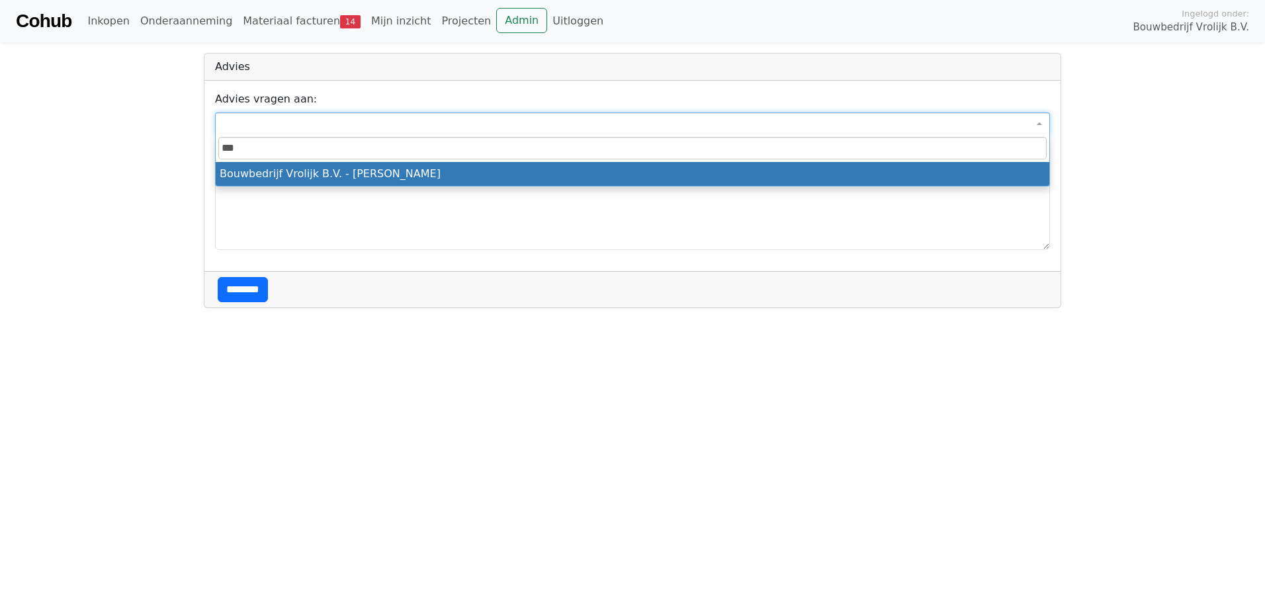
type input "***"
select select "***"
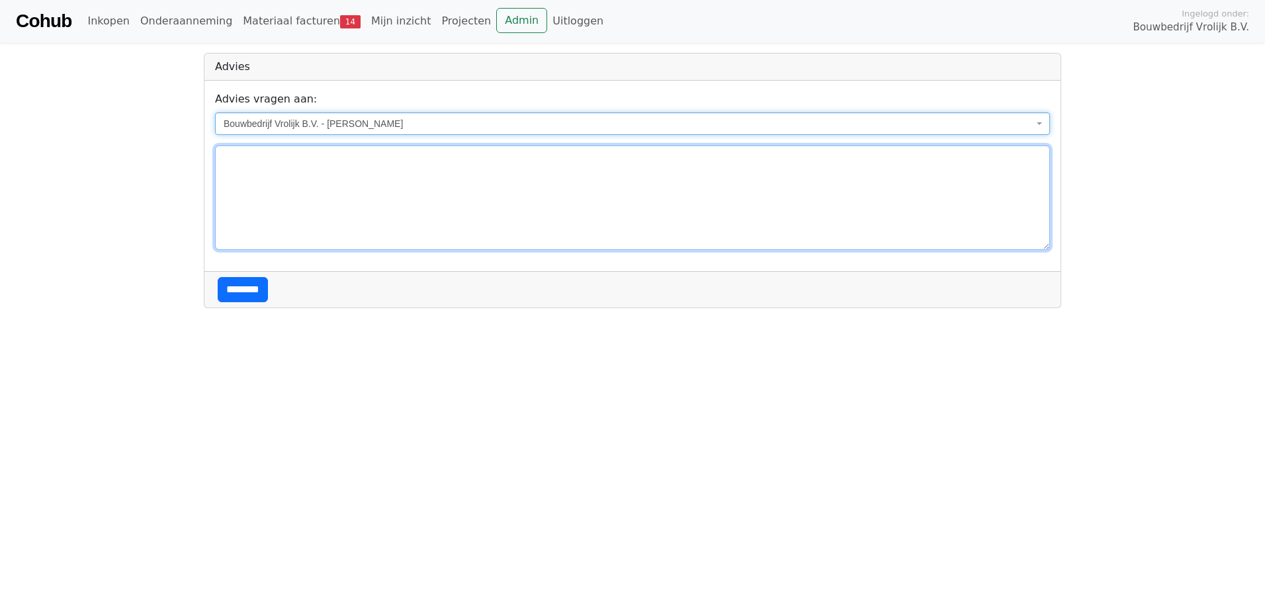
click at [289, 187] on textarea at bounding box center [632, 198] width 835 height 105
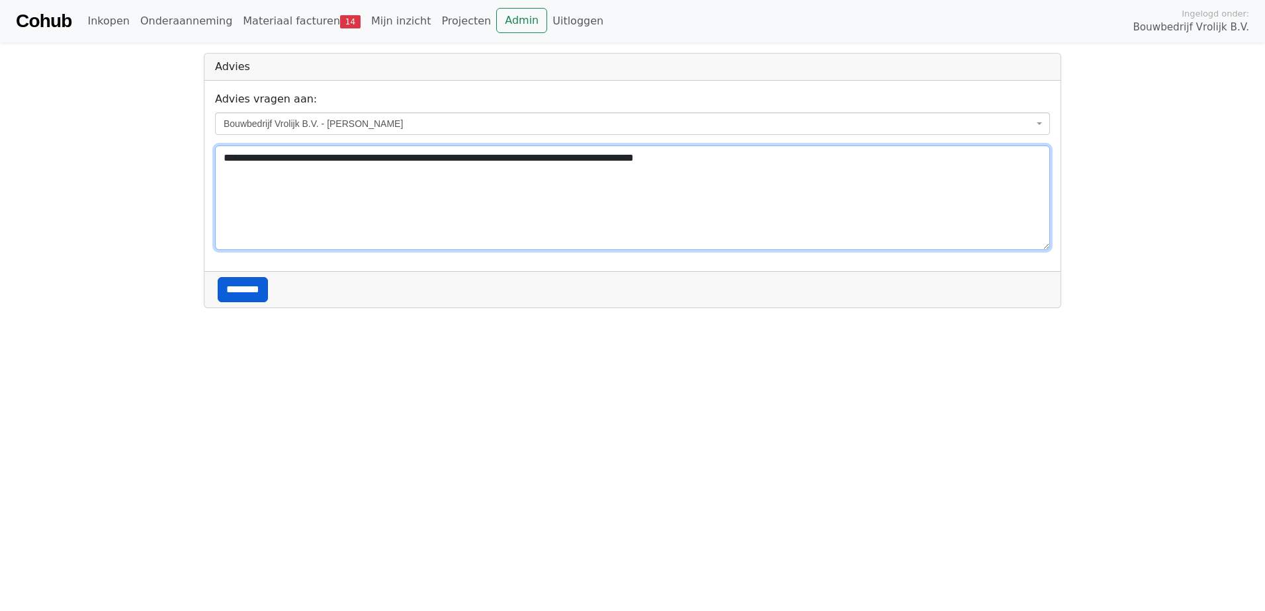
type textarea "**********"
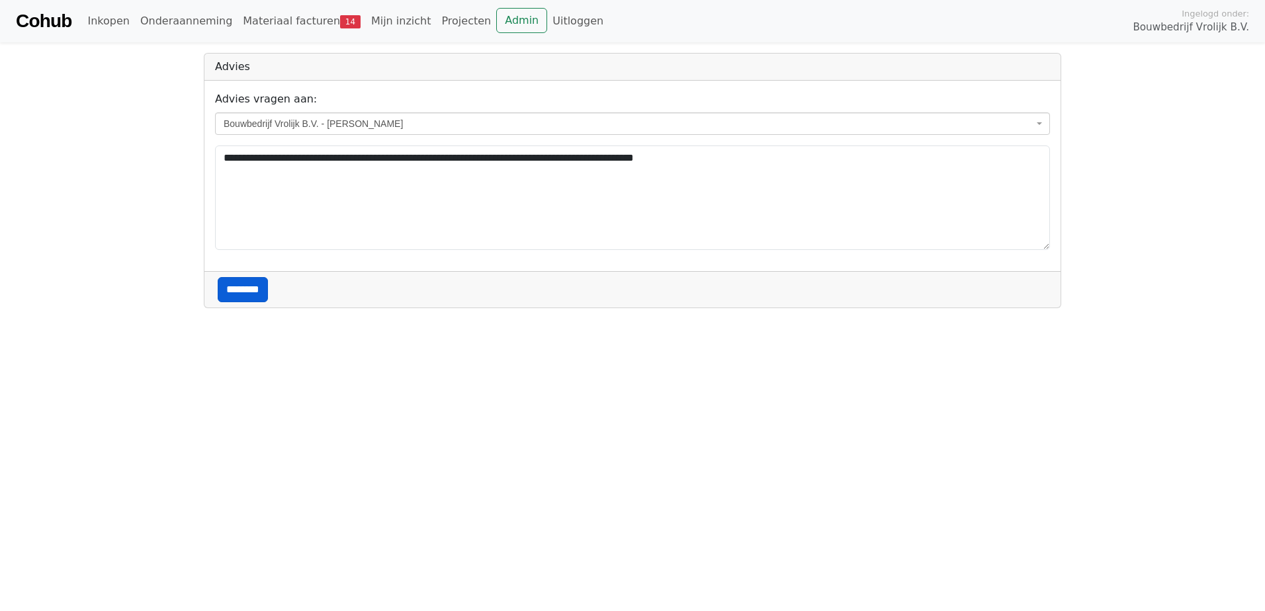
click at [260, 292] on input "********" at bounding box center [243, 289] width 50 height 25
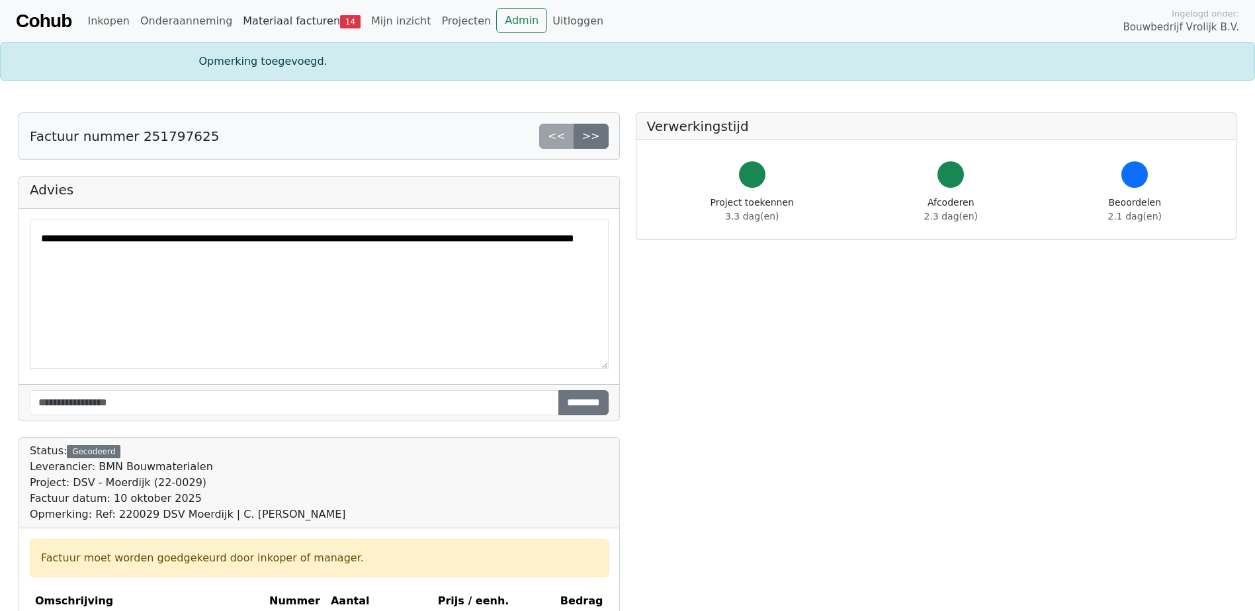
click at [300, 18] on link "Materiaal facturen 14" at bounding box center [301, 21] width 128 height 26
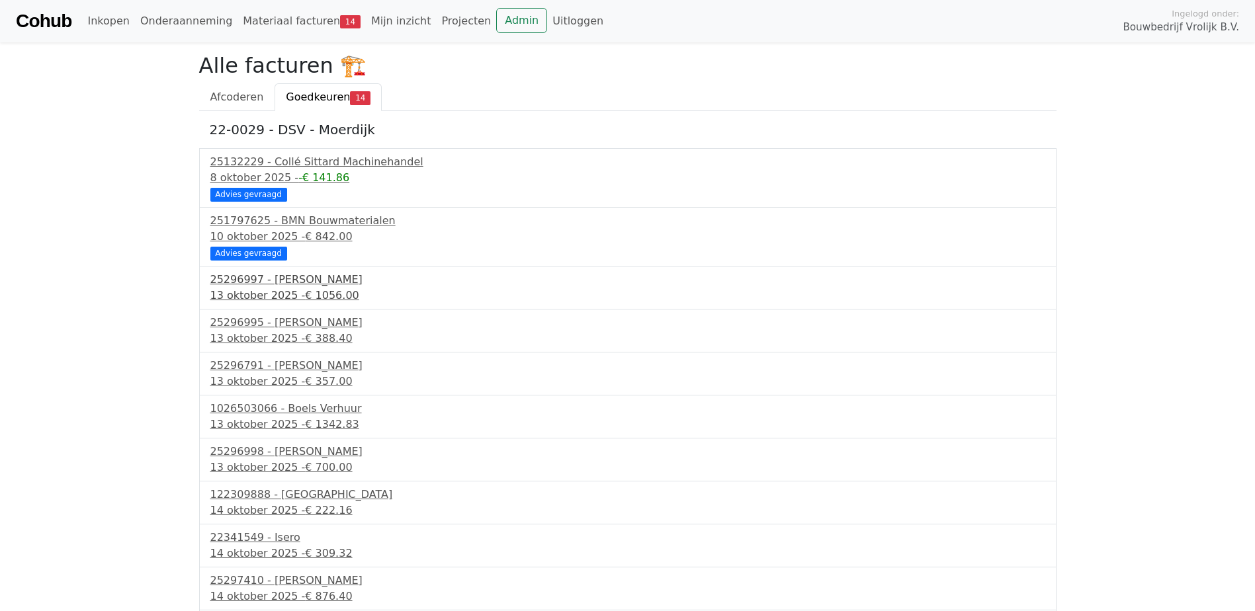
click at [305, 293] on span "€ 1056.00" at bounding box center [332, 295] width 54 height 13
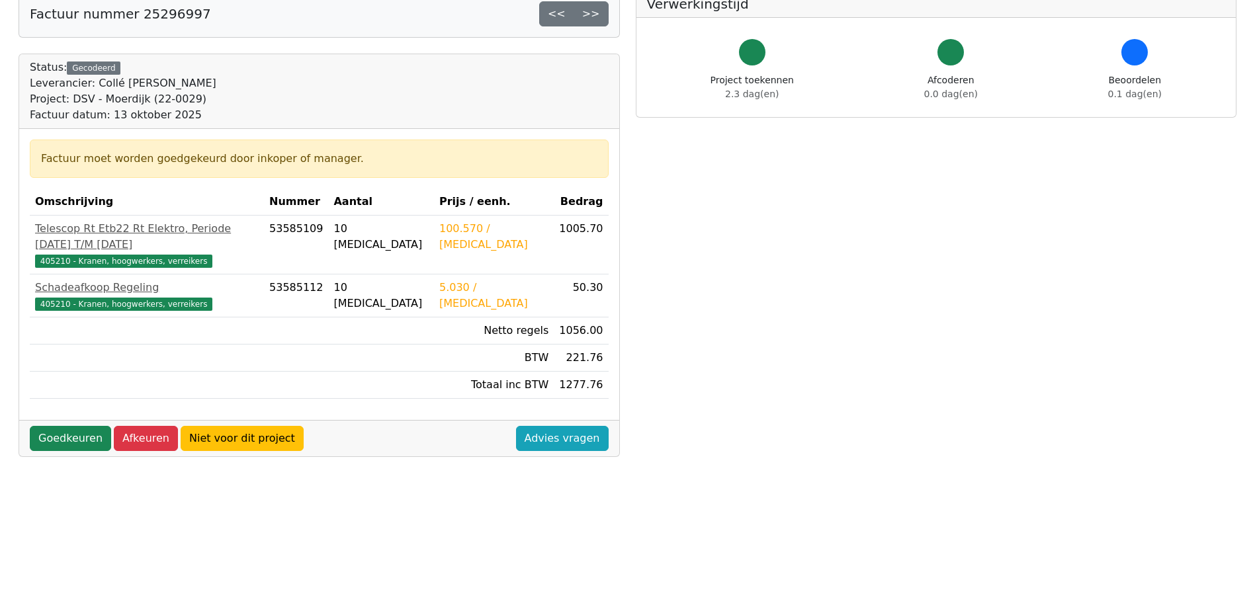
scroll to position [79, 0]
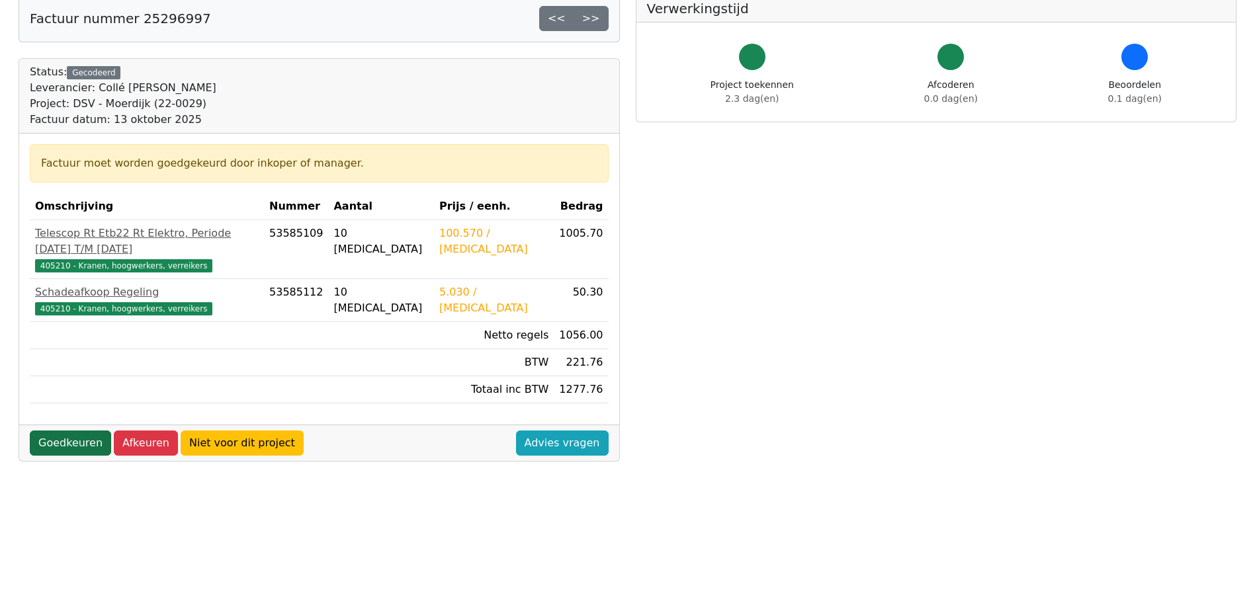
click at [78, 431] on link "Goedkeuren" at bounding box center [70, 443] width 81 height 25
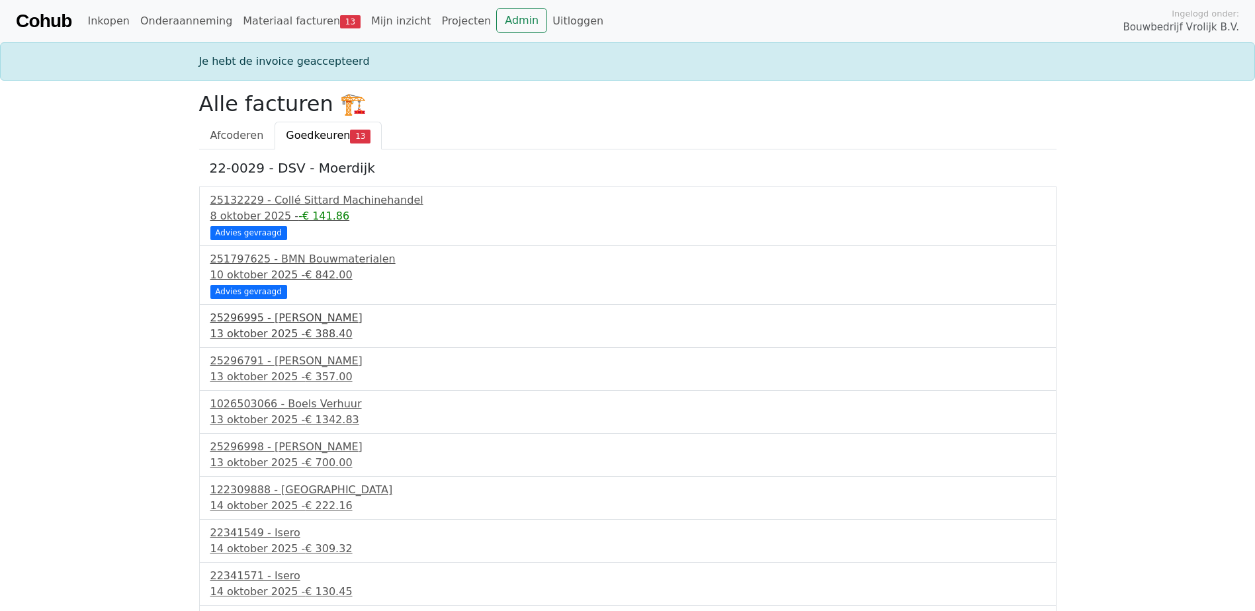
click at [287, 331] on div "13 oktober 2025 - € 388.40" at bounding box center [627, 334] width 835 height 16
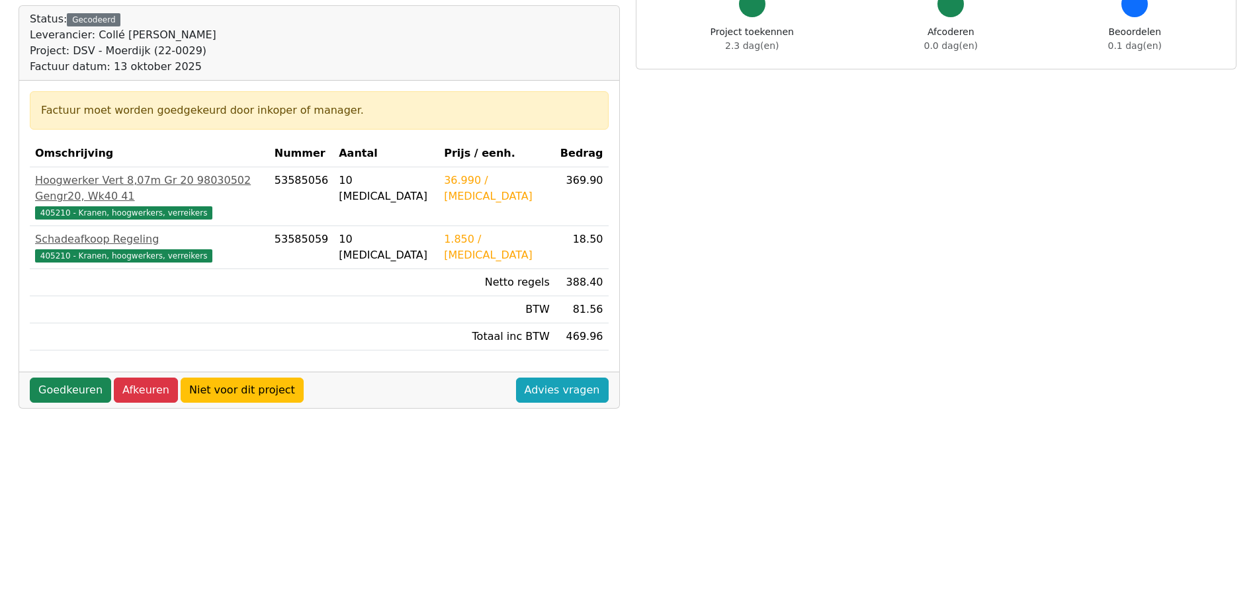
scroll to position [198, 0]
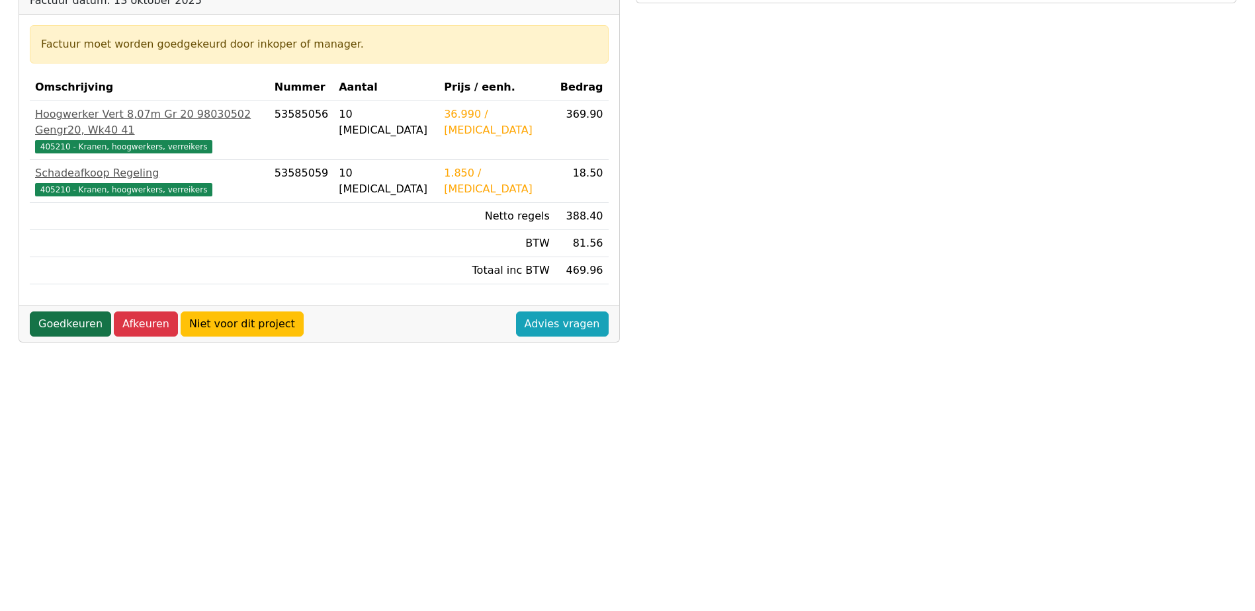
click at [60, 312] on link "Goedkeuren" at bounding box center [70, 324] width 81 height 25
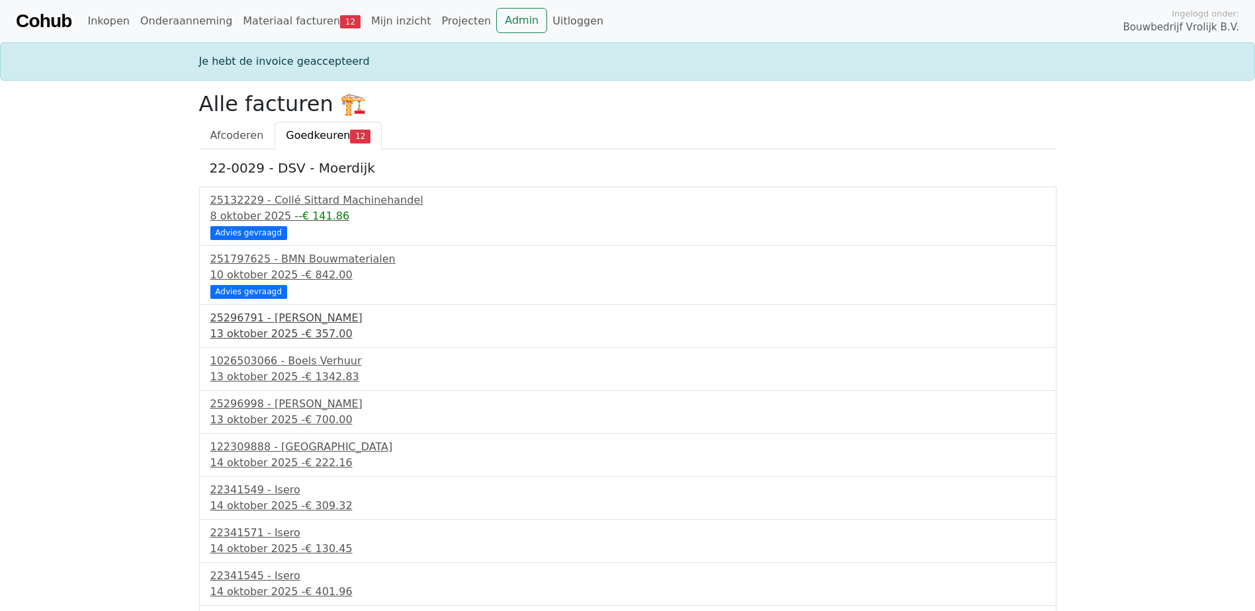
click at [283, 332] on div "[DATE] - € 357.00" at bounding box center [627, 334] width 835 height 16
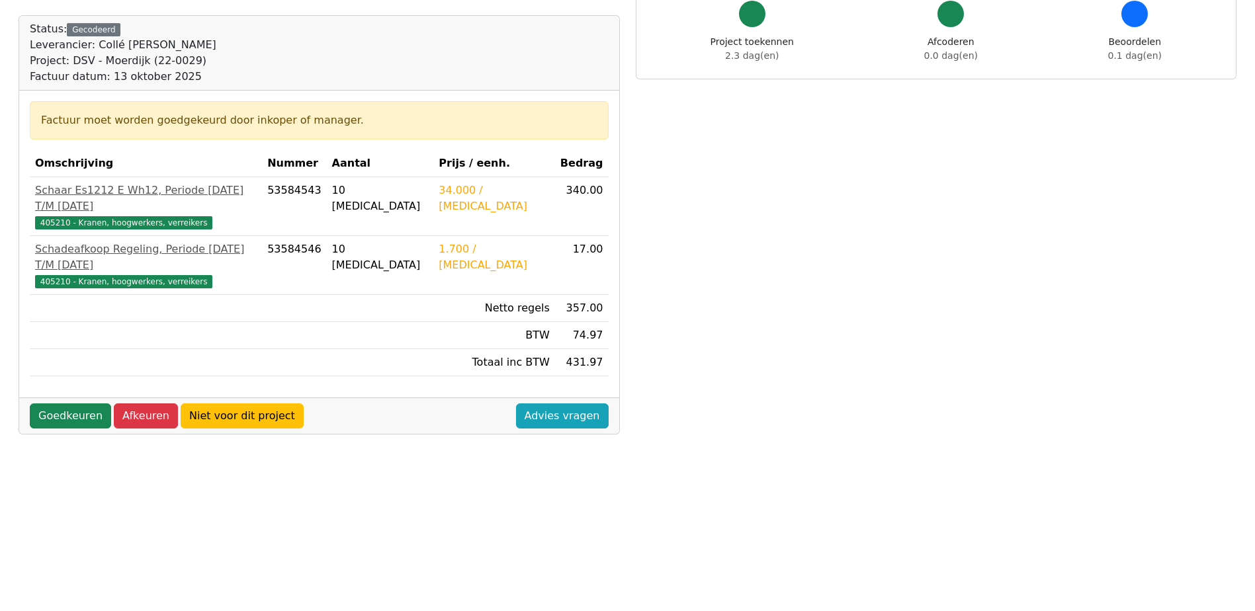
scroll to position [132, 0]
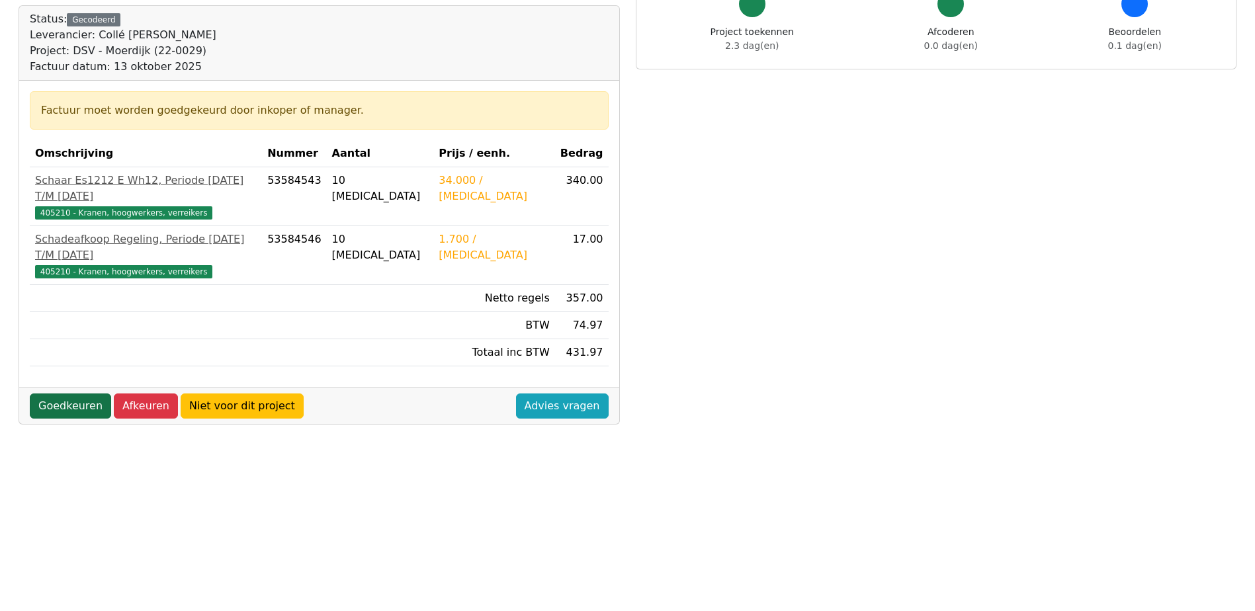
click at [60, 394] on link "Goedkeuren" at bounding box center [70, 406] width 81 height 25
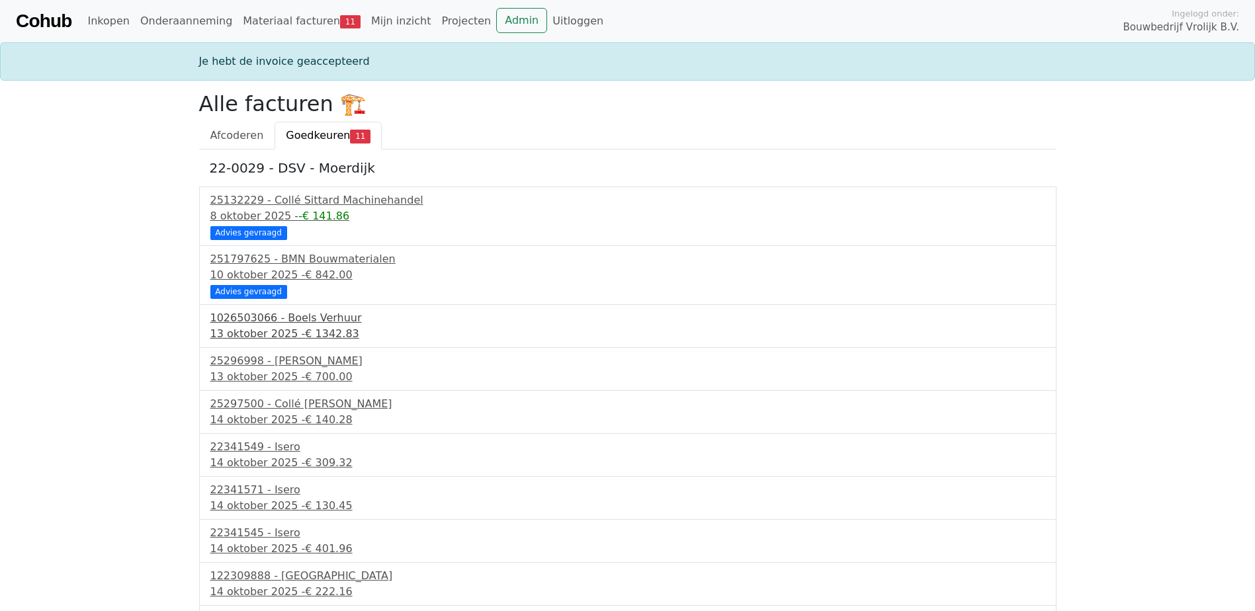
click at [305, 327] on span "€ 1342.83" at bounding box center [332, 333] width 54 height 13
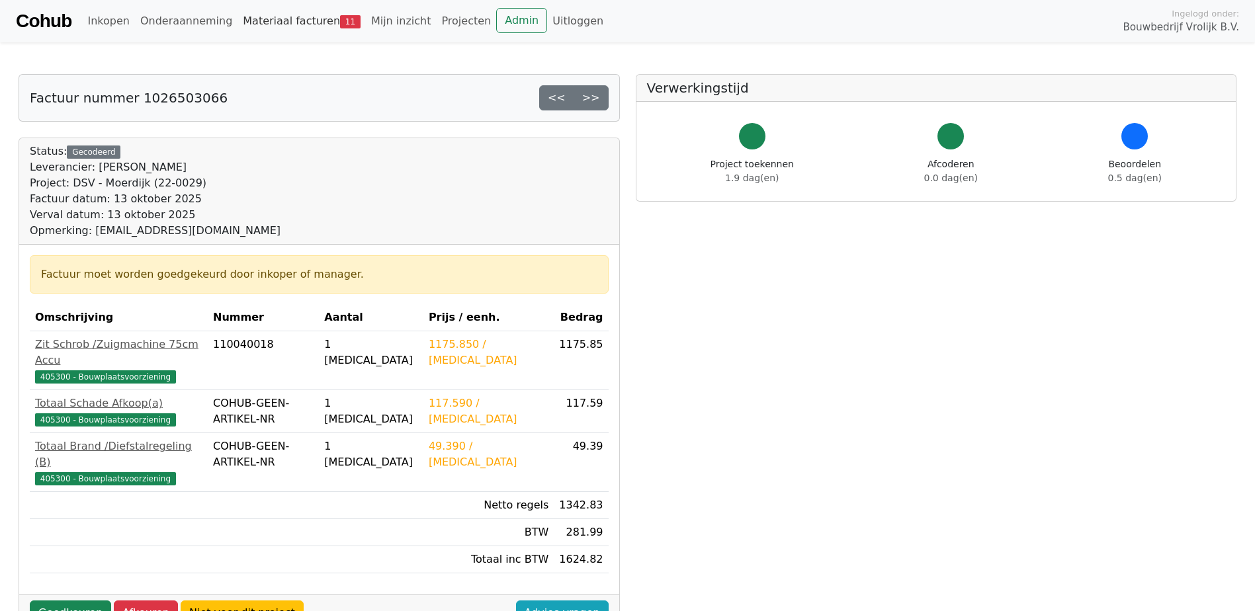
click at [273, 23] on link "Materiaal facturen 11" at bounding box center [301, 21] width 128 height 26
